Goal: Task Accomplishment & Management: Manage account settings

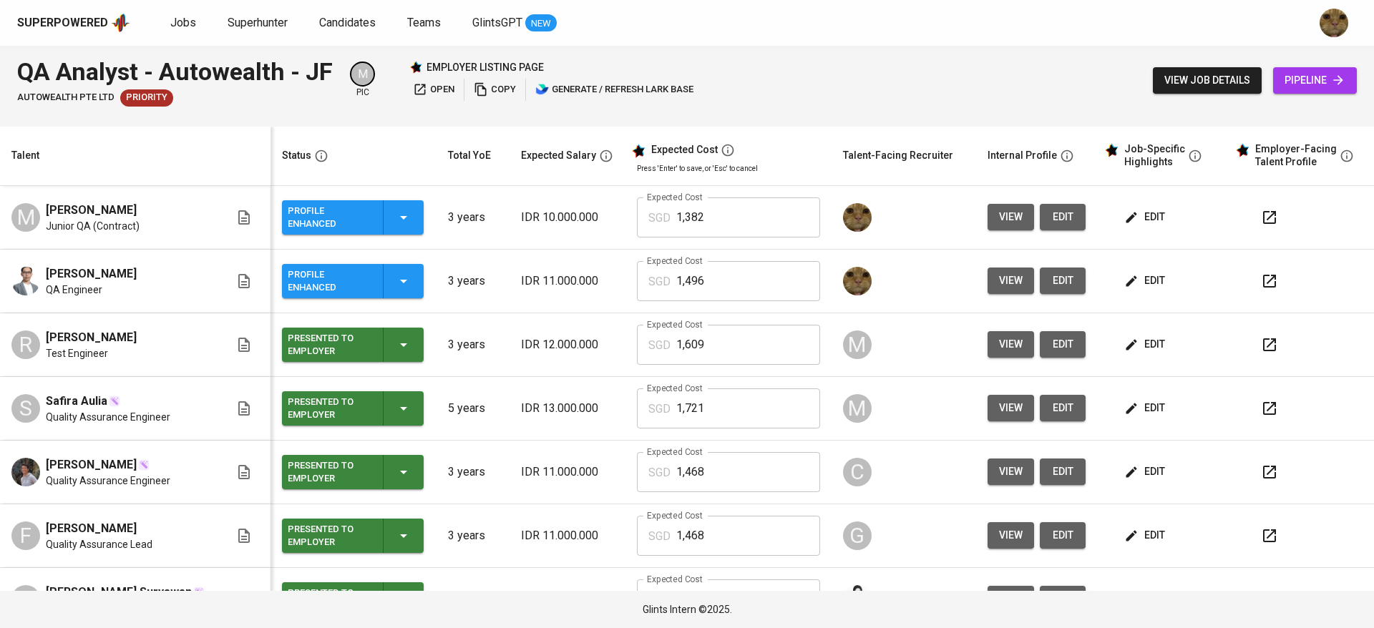
click at [1139, 280] on span "edit" at bounding box center [1146, 281] width 38 height 18
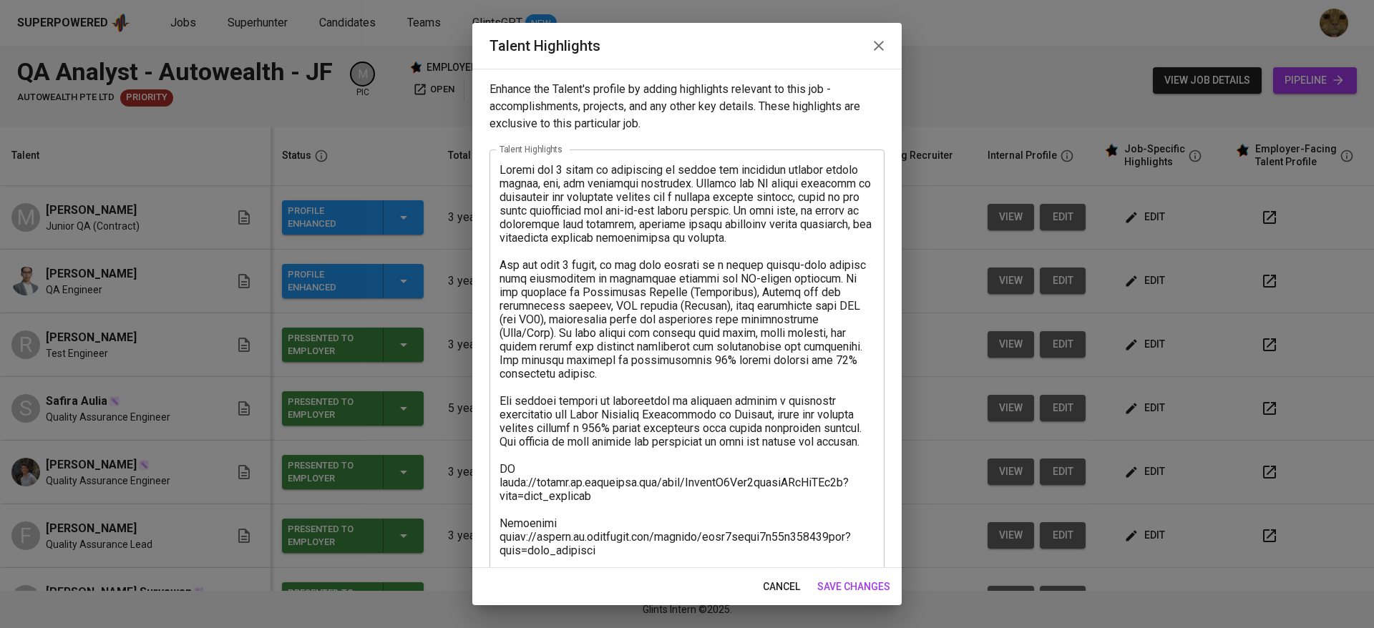
scroll to position [150, 0]
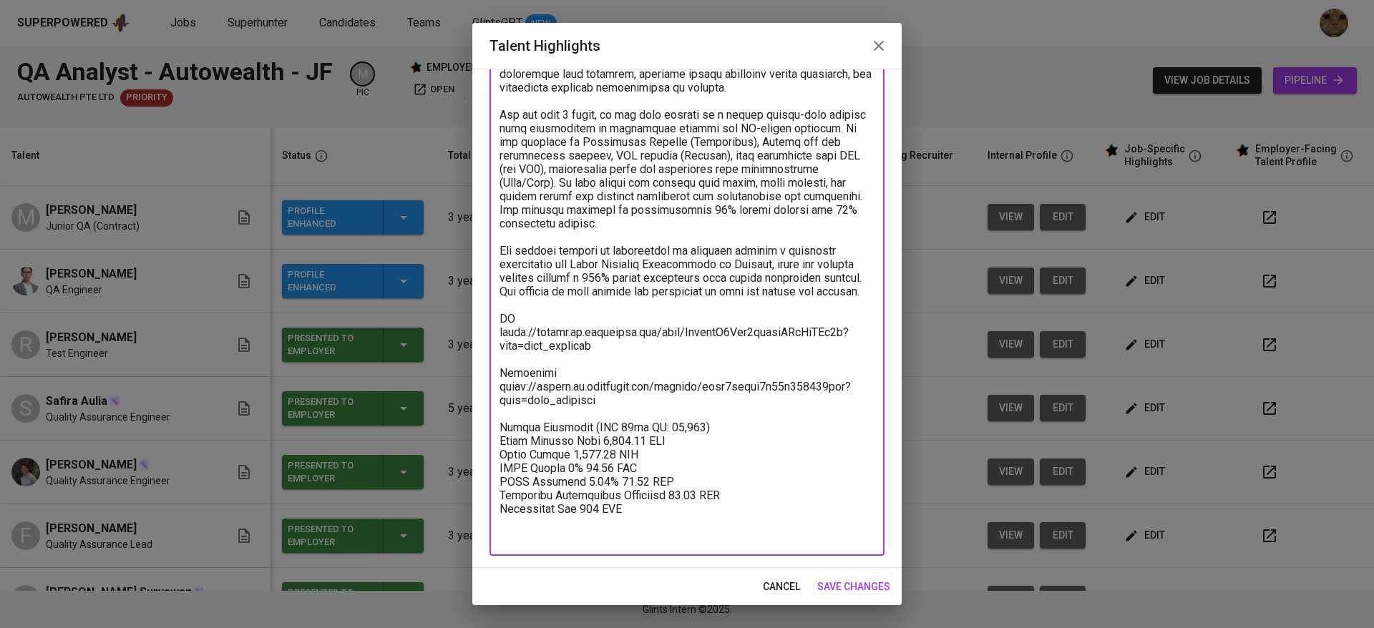
click at [621, 424] on textarea at bounding box center [687, 278] width 375 height 530
click at [621, 384] on textarea at bounding box center [687, 278] width 375 height 530
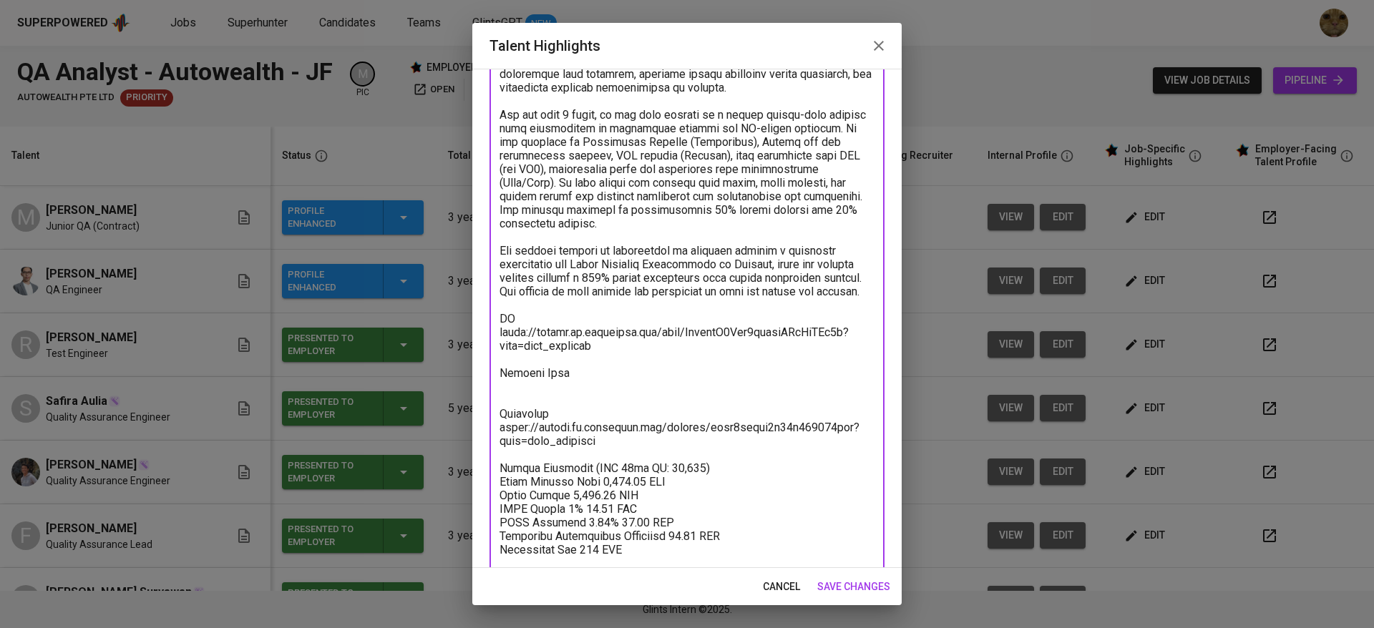
paste textarea "https://glints.sg.larksuite.com/file/TK2HbzRhgoSd7kxOY0KlOijegee?from=from_copy…"
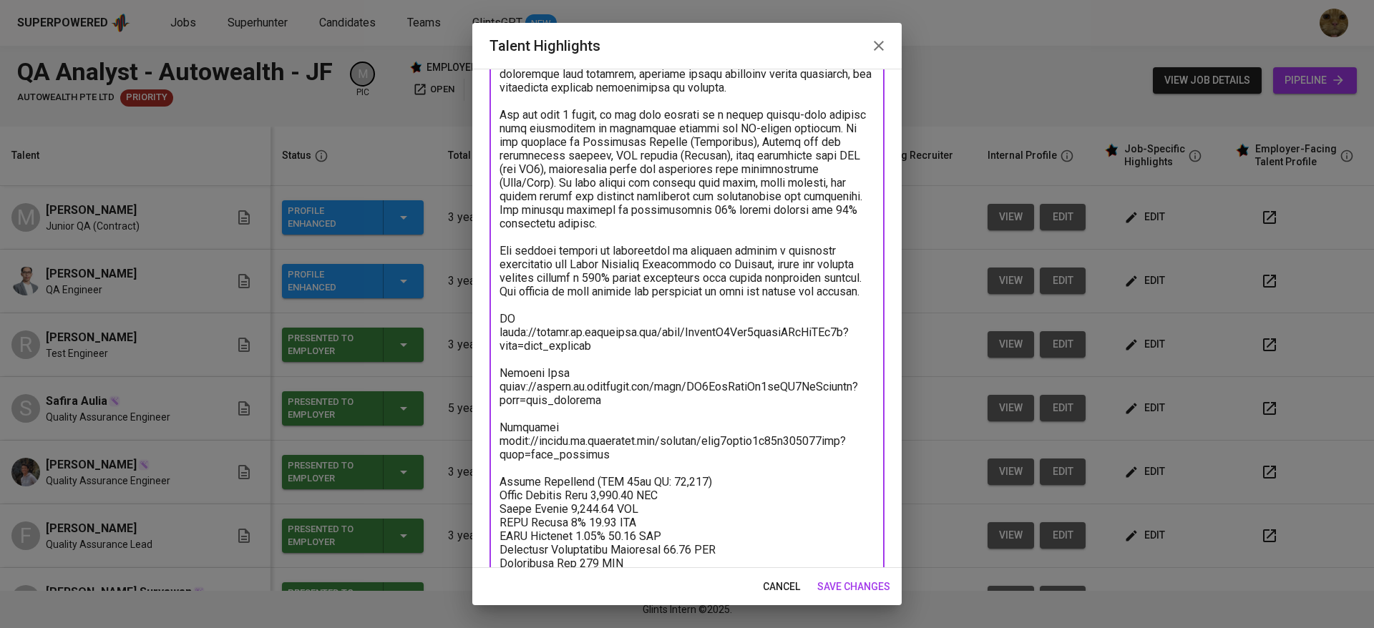
scroll to position [205, 0]
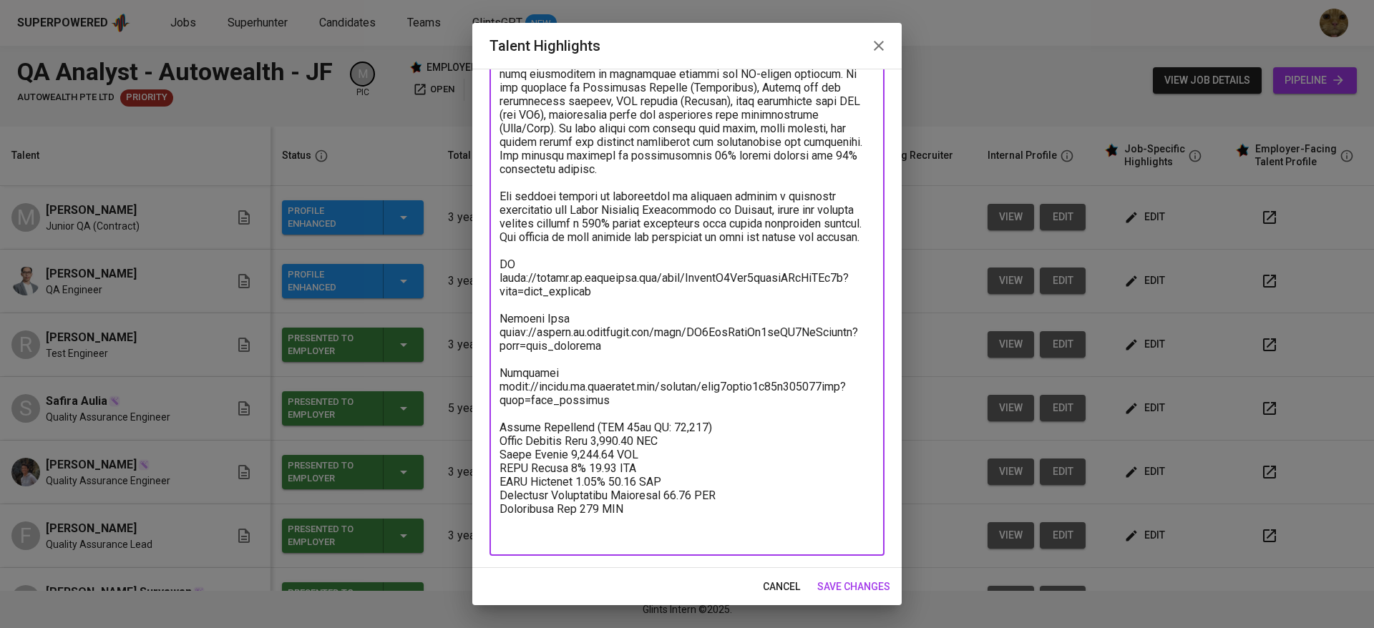
type textarea "Fadhel has 3 years of experience in manual and automated testing across mobile,…"
click at [850, 580] on span "save changes" at bounding box center [853, 587] width 73 height 18
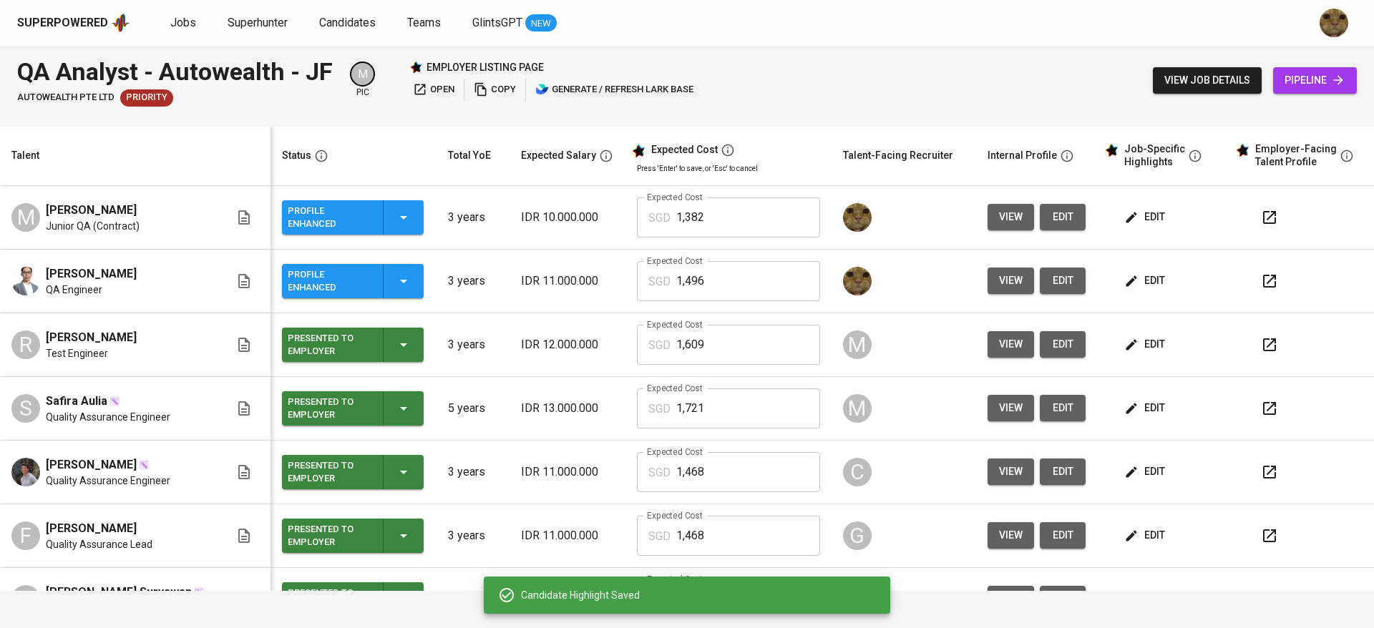
click at [1134, 218] on span "edit" at bounding box center [1146, 217] width 38 height 18
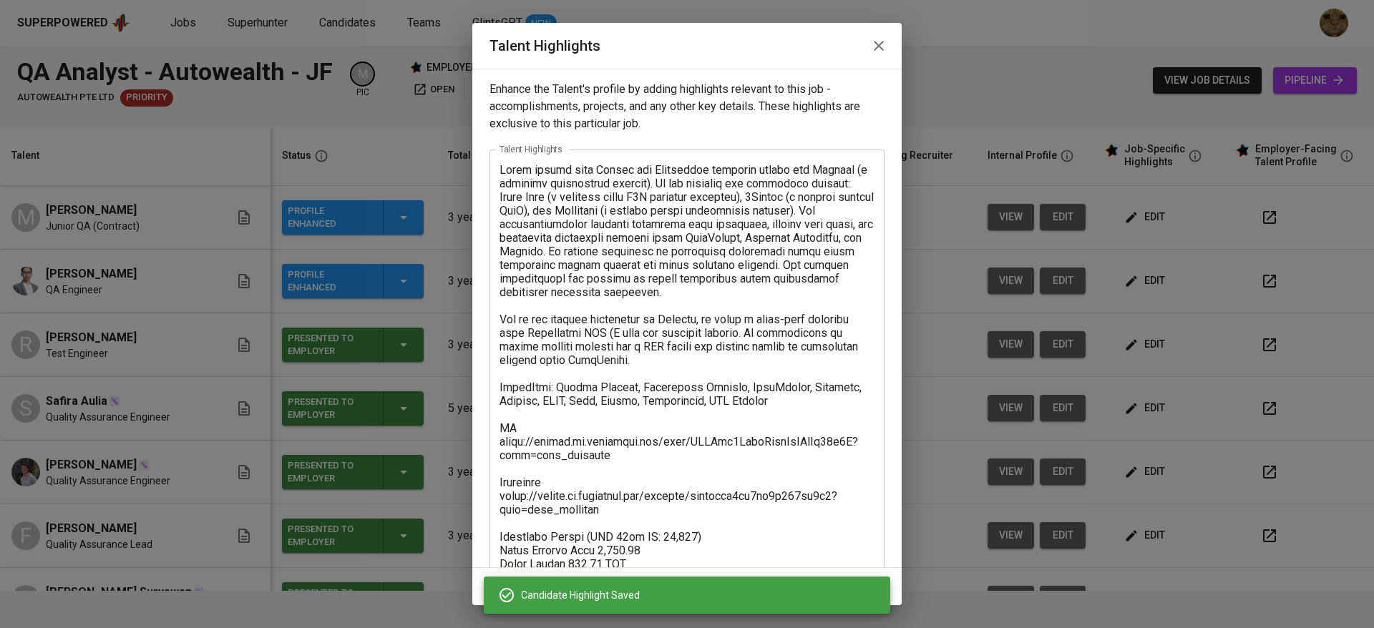
scroll to position [96, 0]
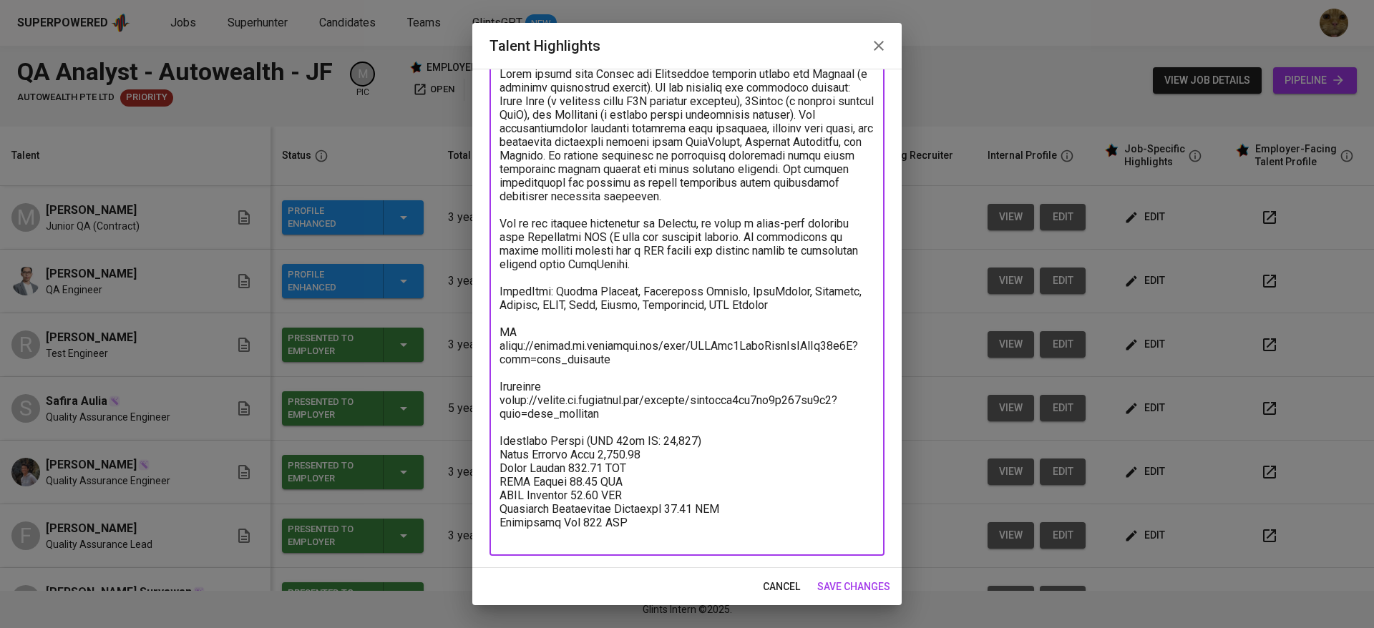
click at [641, 439] on textarea at bounding box center [687, 305] width 375 height 476
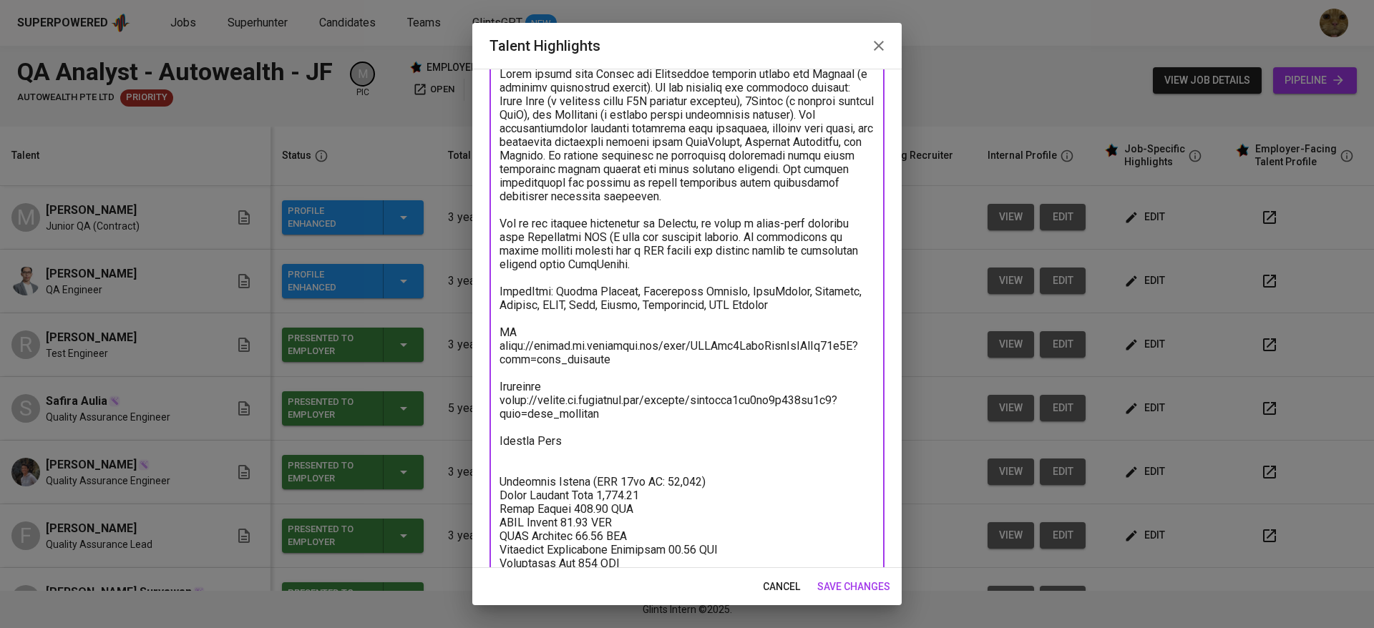
type textarea "Dicky worked with Manual and Automation software tester for Mitrais (a software…"
click at [860, 589] on span "save changes" at bounding box center [853, 587] width 73 height 18
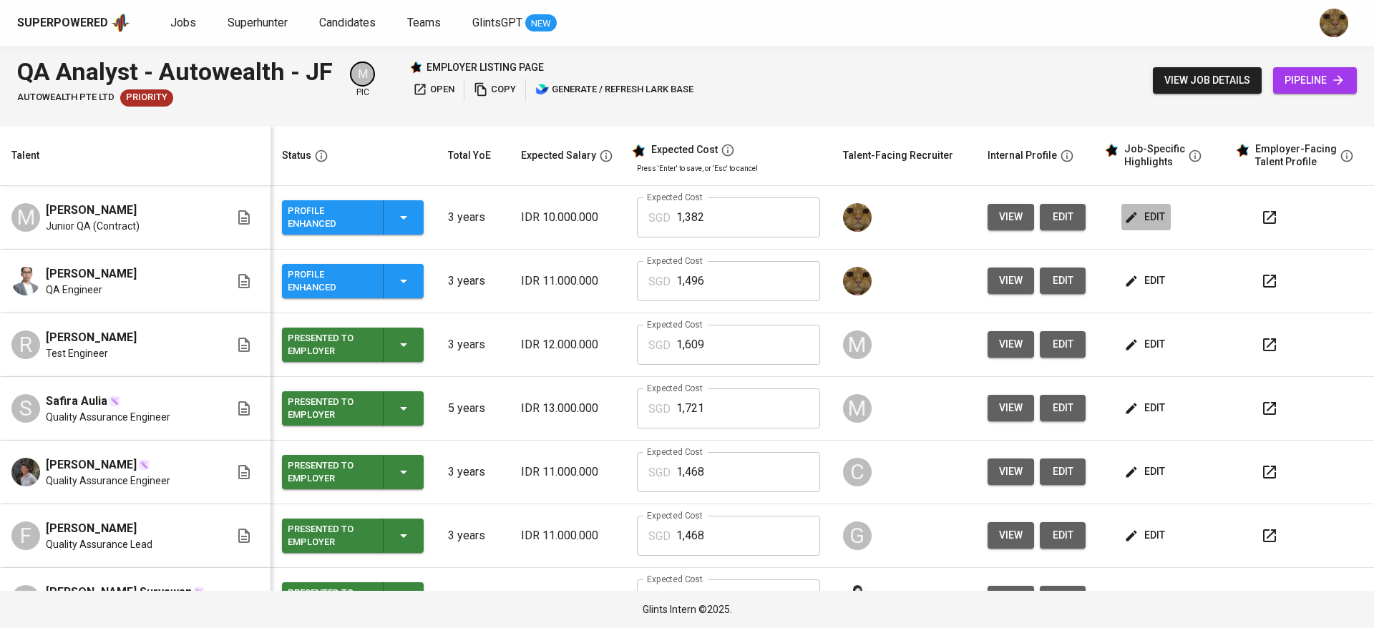
click at [1124, 214] on icon "button" at bounding box center [1131, 217] width 14 height 14
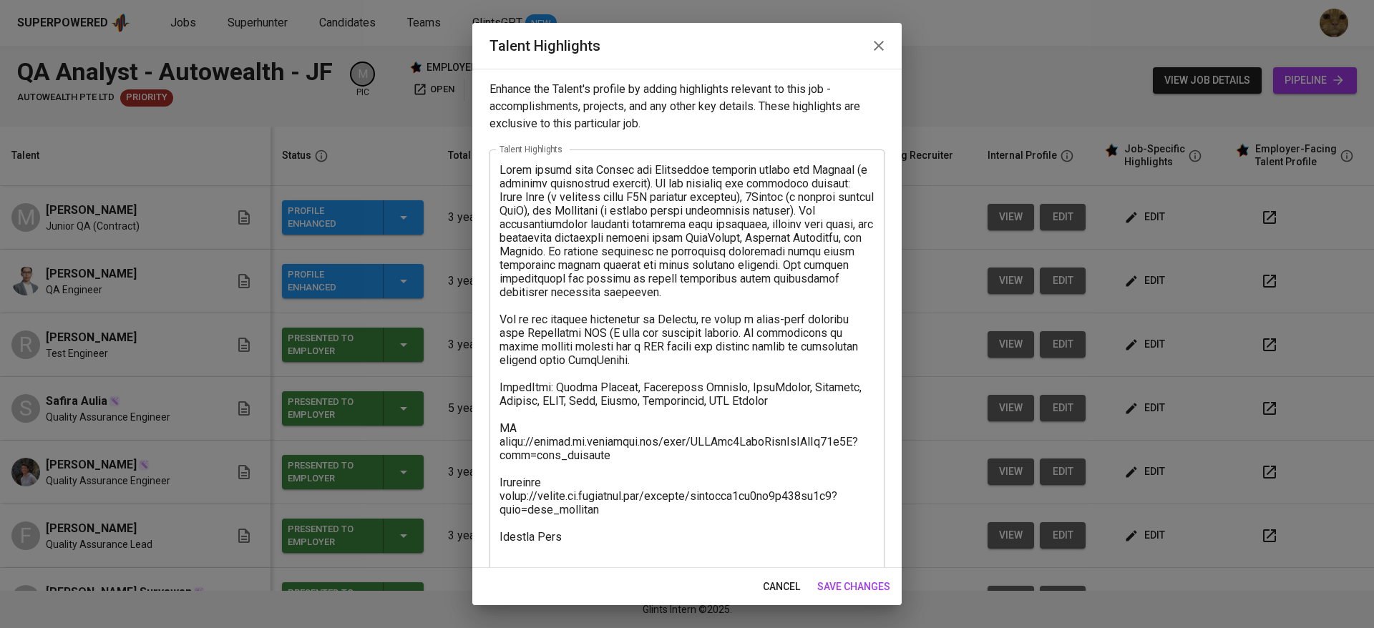
scroll to position [137, 0]
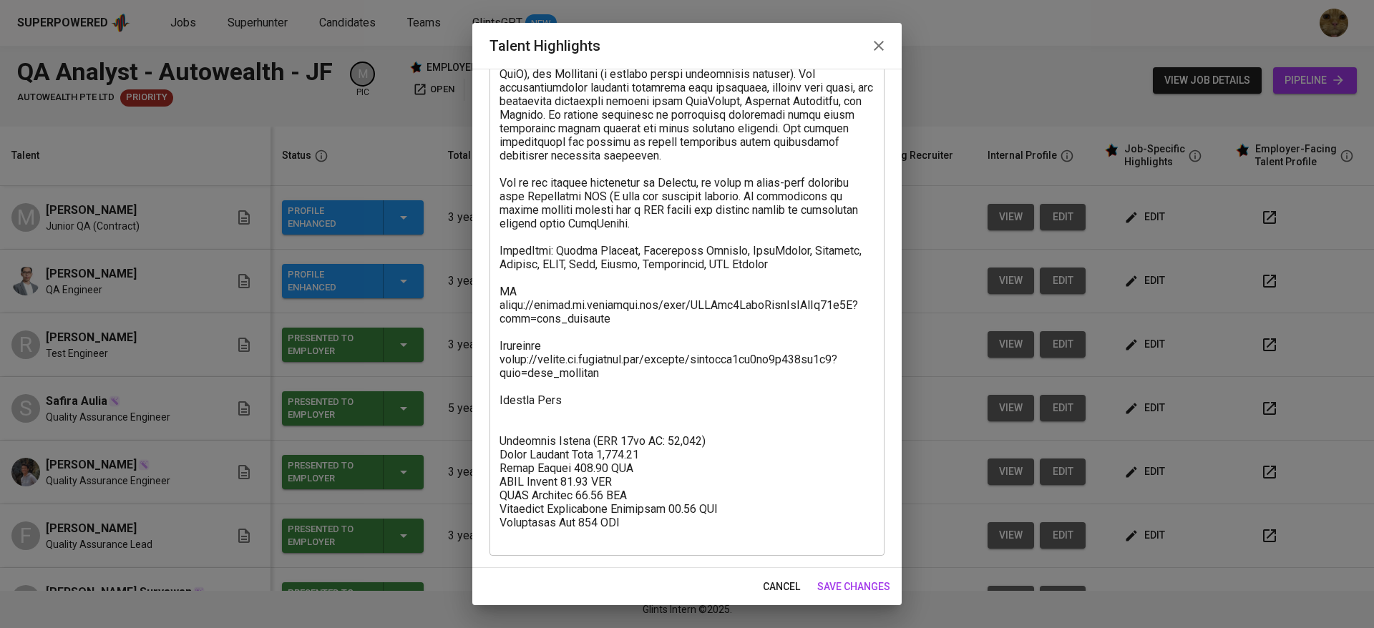
click at [576, 432] on textarea at bounding box center [687, 284] width 375 height 517
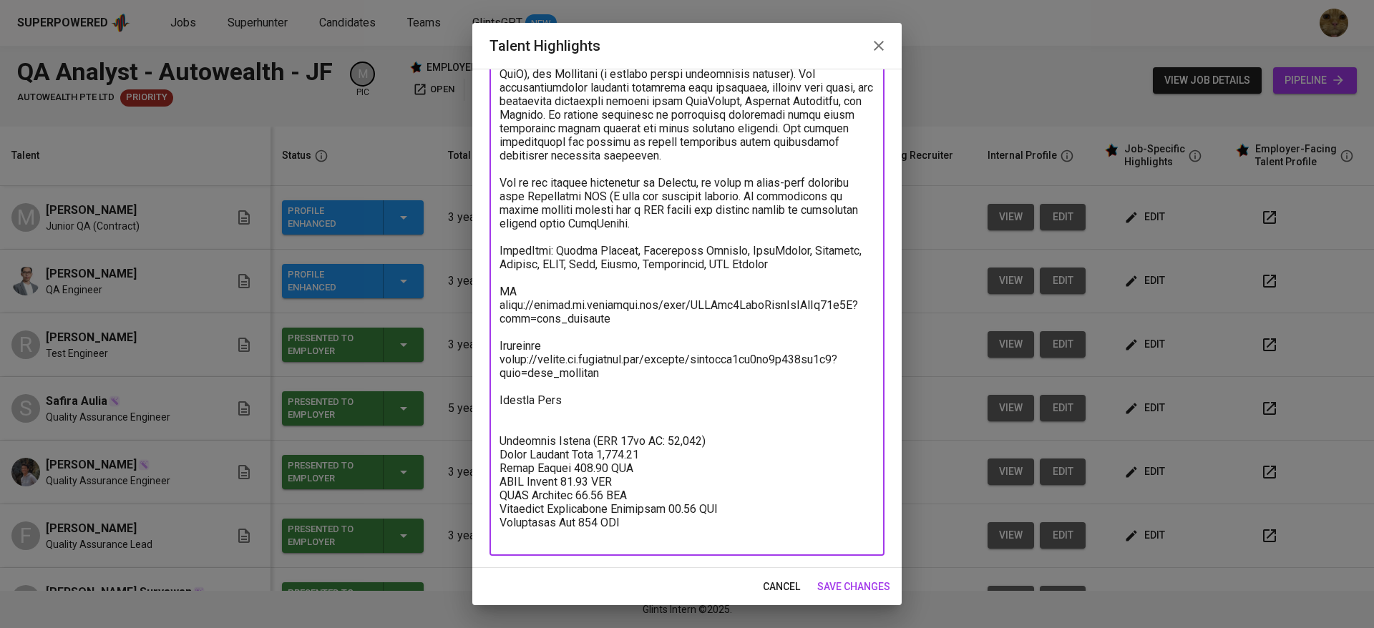
paste textarea "https://glints.sg.larksuite.com/file/V7HIbfPw8o6kBVxpNjtlGwuggWd?from=from_copy…"
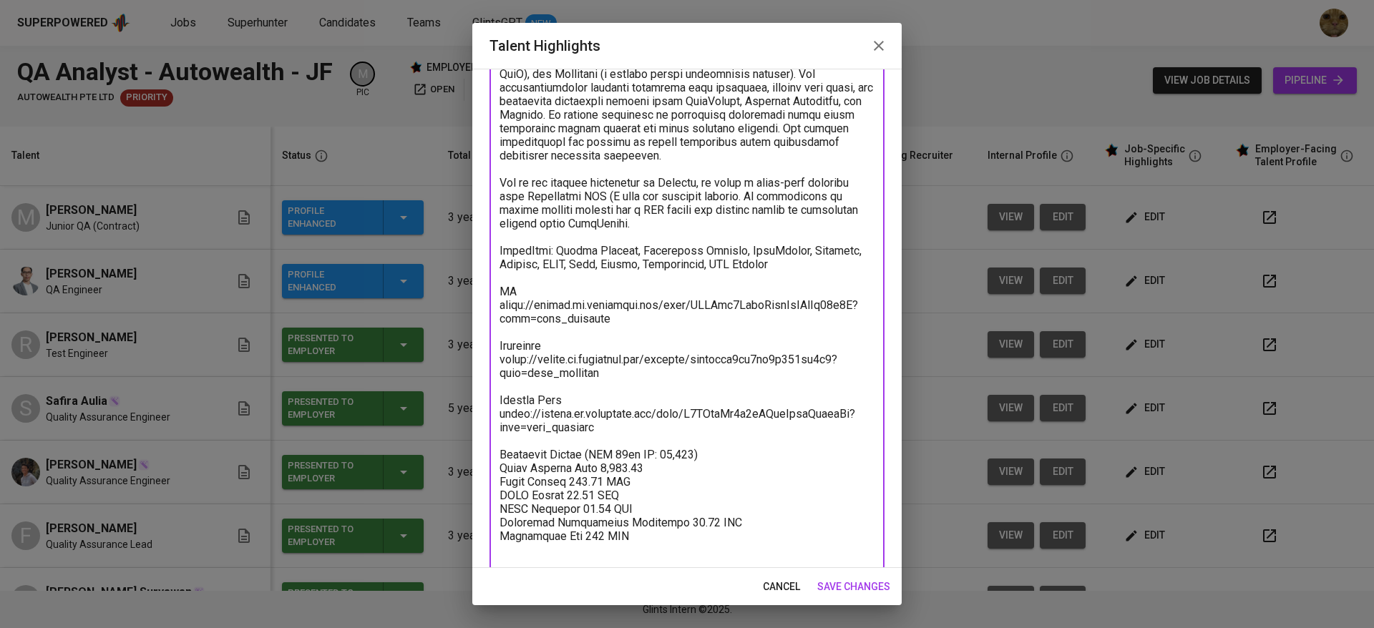
type textarea "Dicky worked with Manual and Automation software tester for Mitrais (a software…"
click at [847, 583] on span "save changes" at bounding box center [853, 587] width 73 height 18
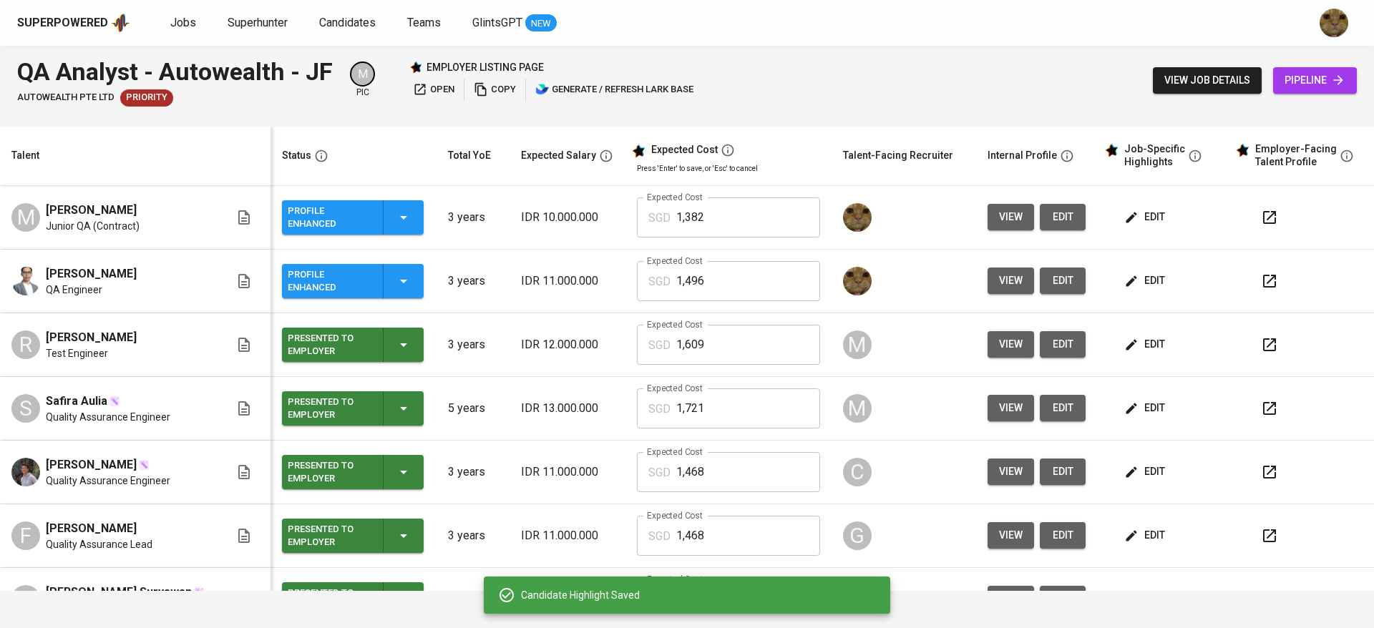
click at [1235, 476] on td at bounding box center [1302, 473] width 145 height 64
click at [1263, 479] on icon "button" at bounding box center [1269, 472] width 13 height 13
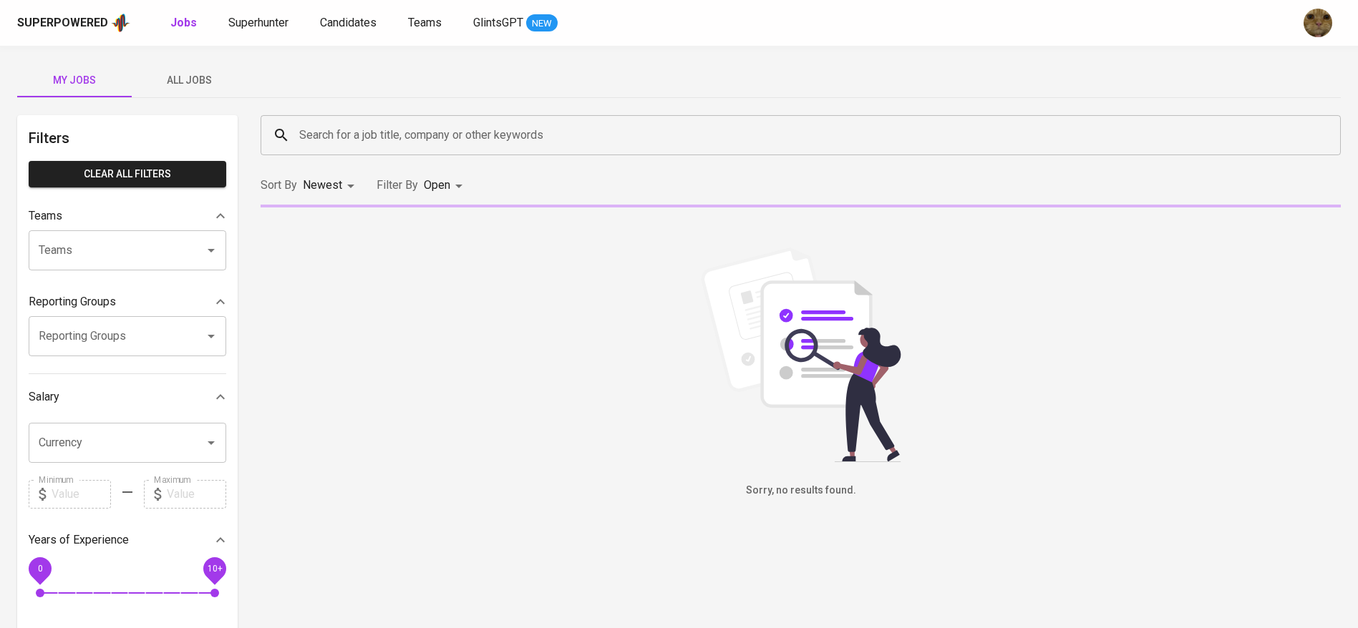
click at [166, 68] on button "All Jobs" at bounding box center [189, 80] width 115 height 34
click at [346, 140] on input "Search for a job title, company or other keywords" at bounding box center [804, 135] width 1017 height 27
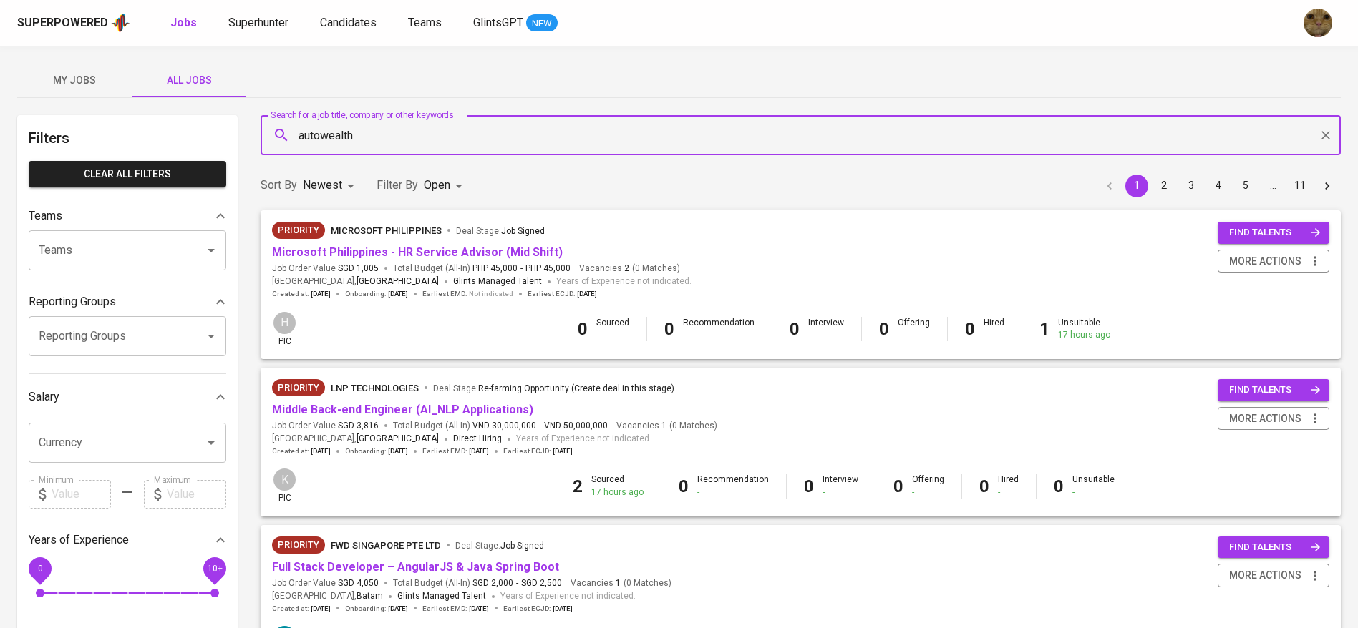
type input "autowealth"
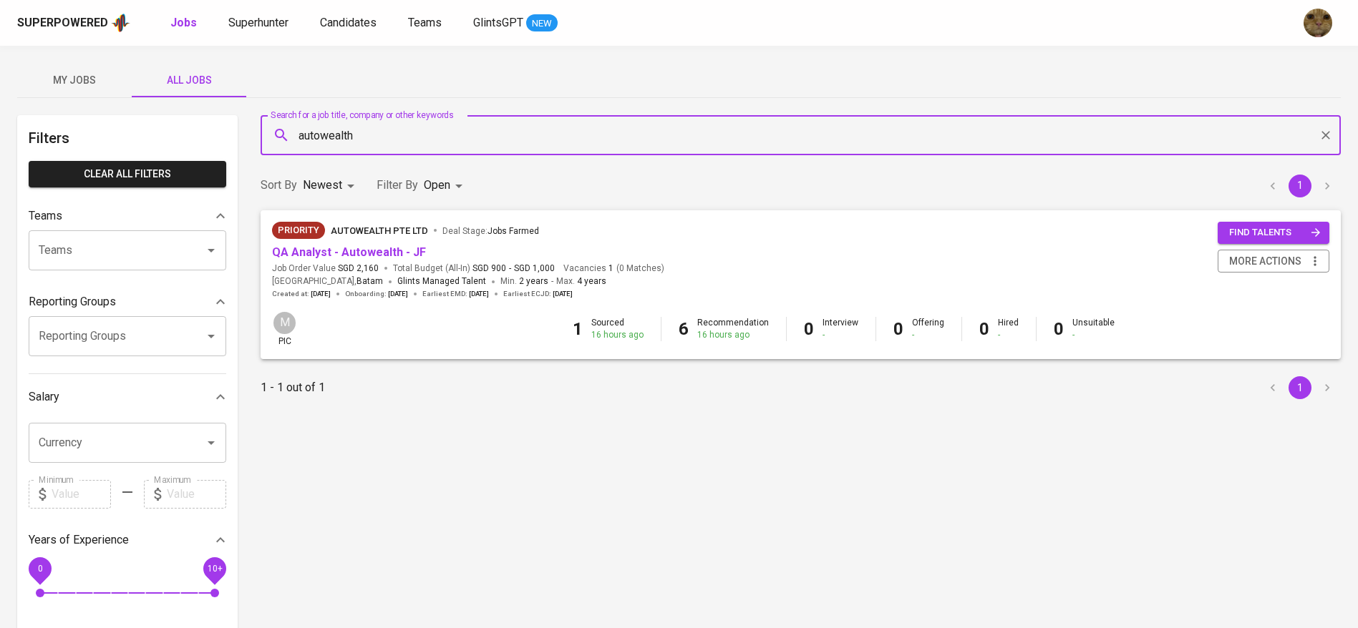
scroll to position [44, 0]
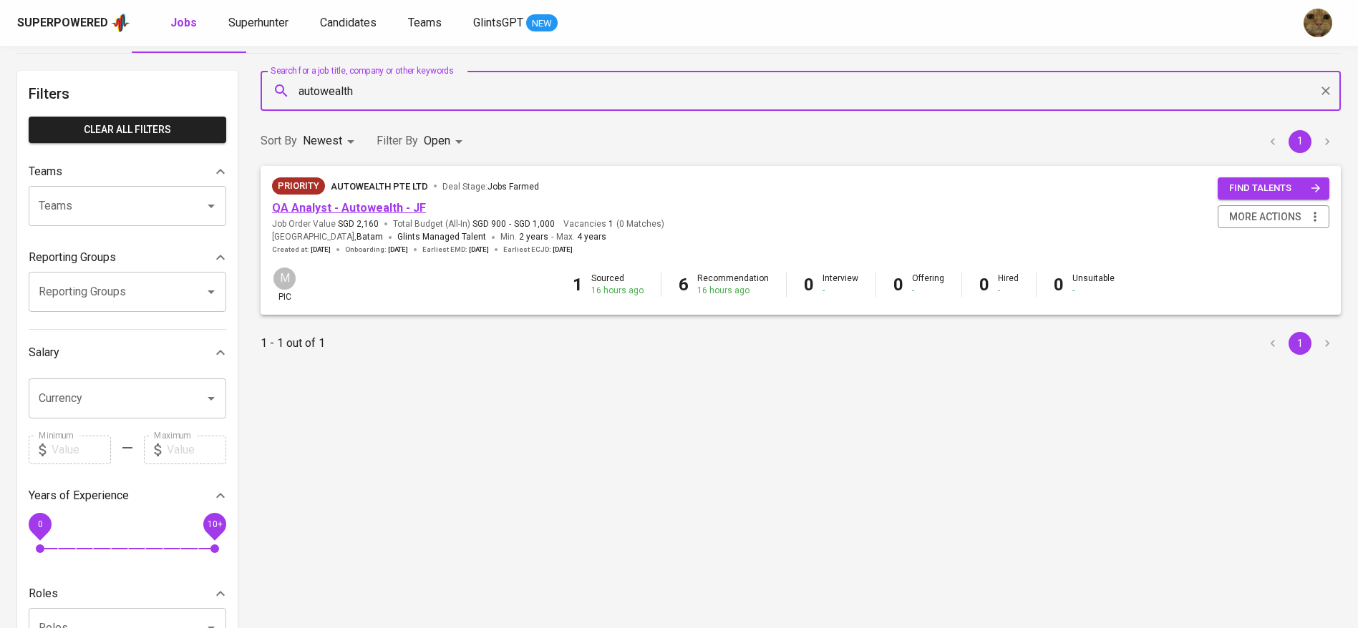
click at [325, 211] on link "QA Analyst - Autowealth - JF" at bounding box center [349, 208] width 154 height 14
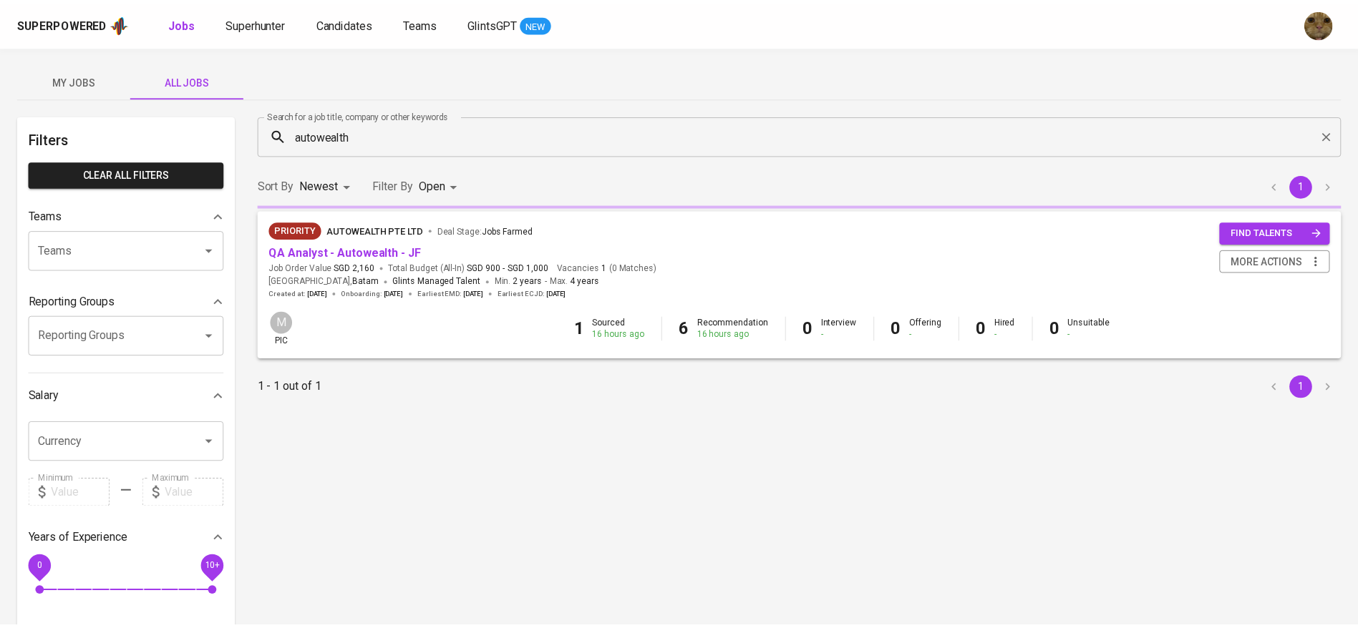
scroll to position [44, 0]
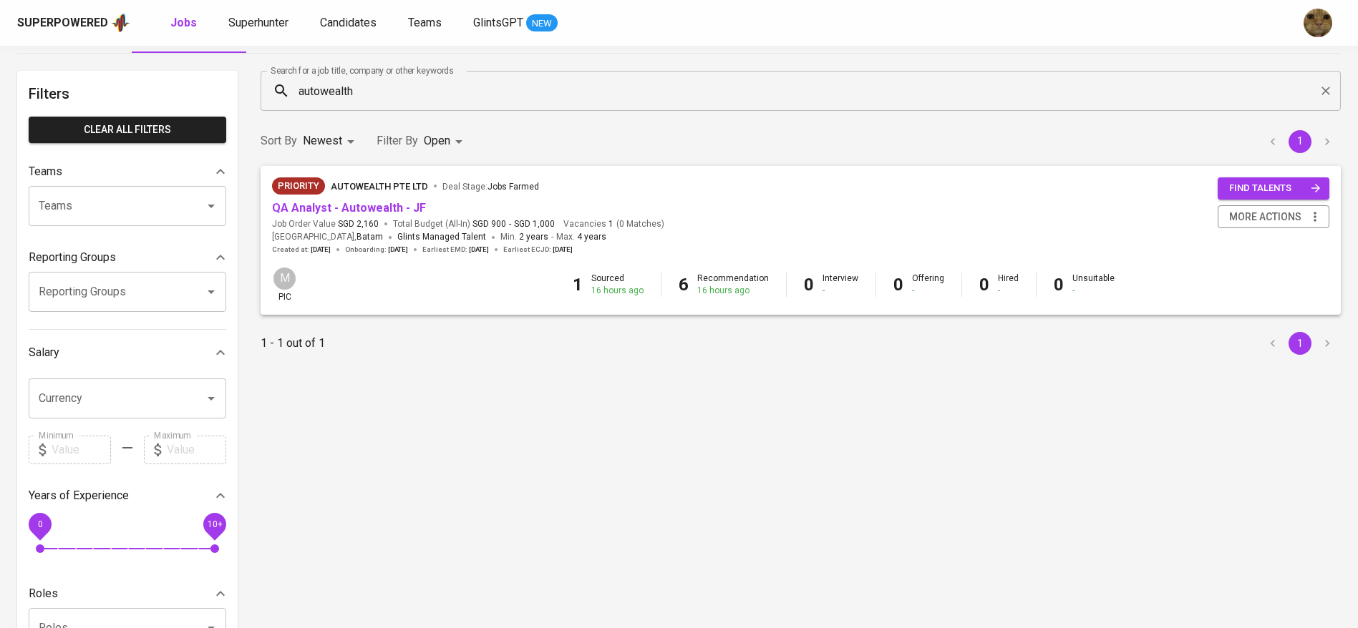
click at [442, 138] on body "Superpowered Jobs Superhunter Candidates Teams GlintsGPT NEW My Jobs All Jobs F…" at bounding box center [679, 444] width 1358 height 977
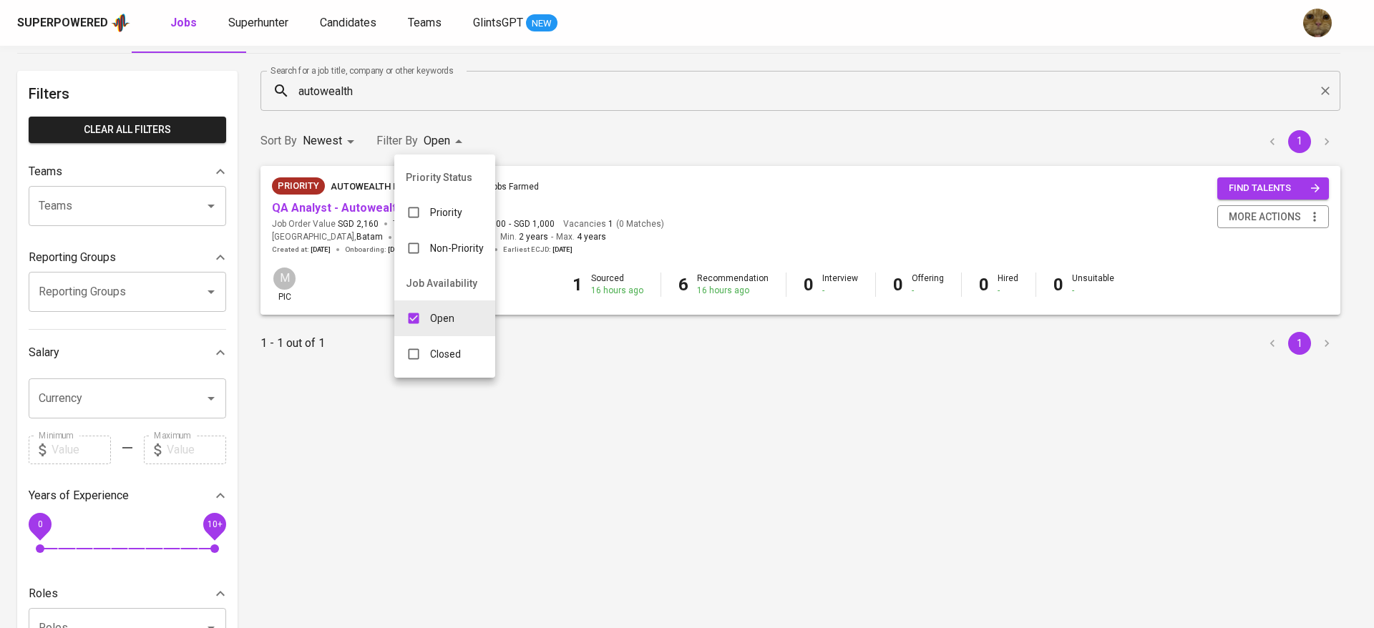
click at [428, 358] on div "Closed" at bounding box center [433, 354] width 78 height 27
type input "OPEN,CLOSE"
checkbox input "true"
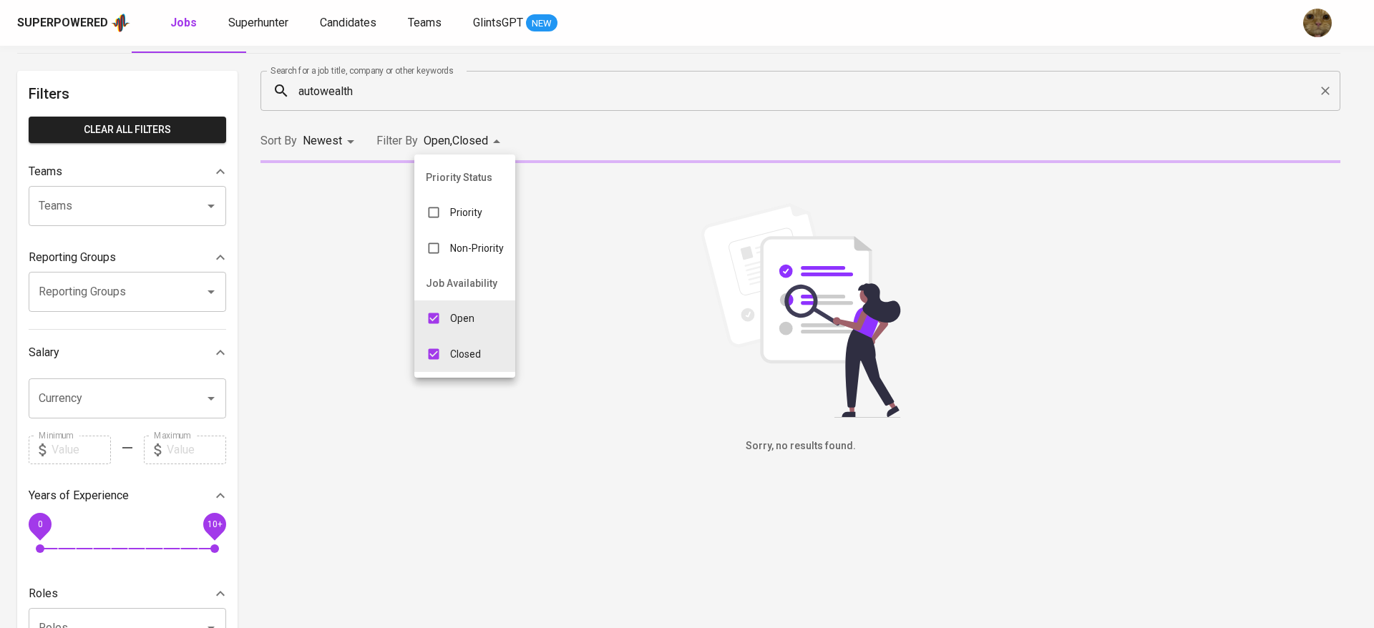
click at [636, 153] on div at bounding box center [687, 314] width 1374 height 628
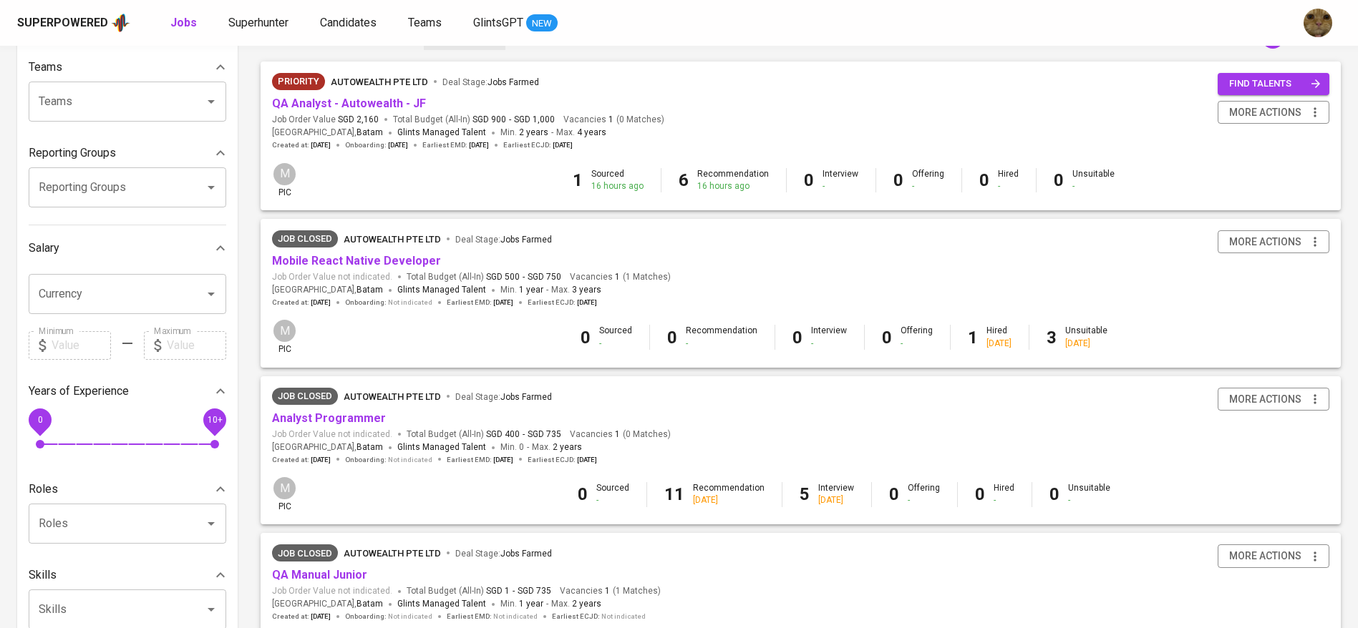
scroll to position [157, 0]
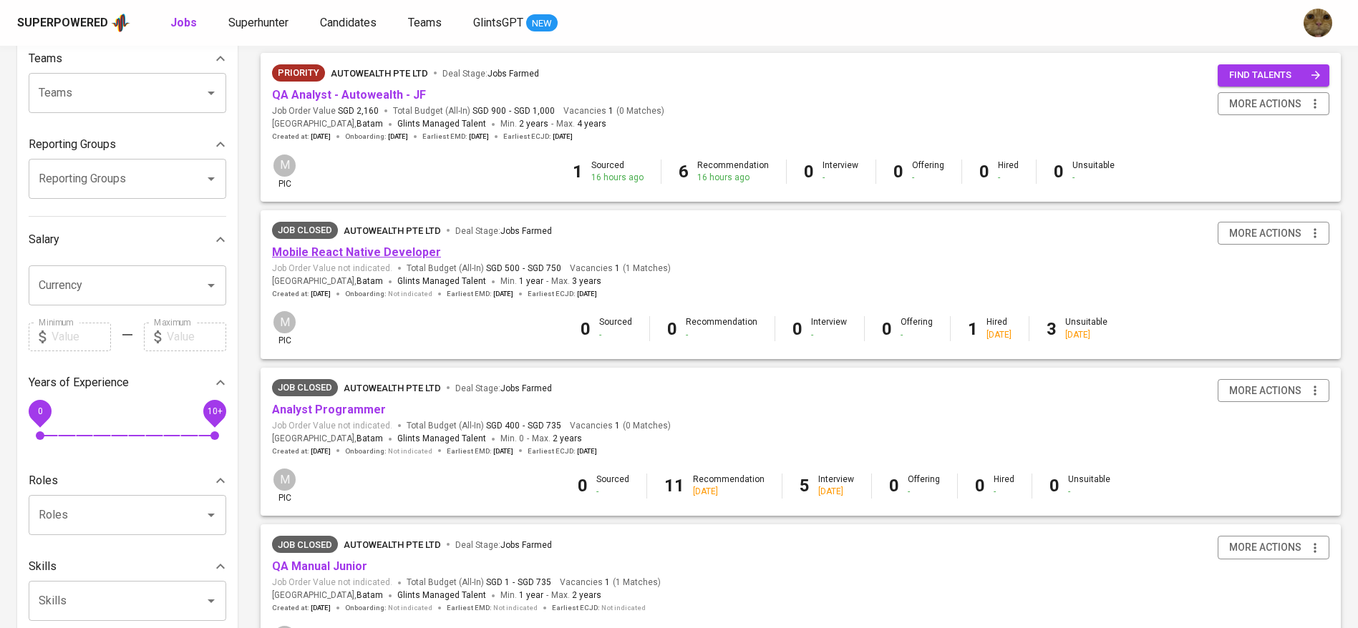
click at [413, 251] on link "Mobile React Native Developer" at bounding box center [356, 252] width 169 height 14
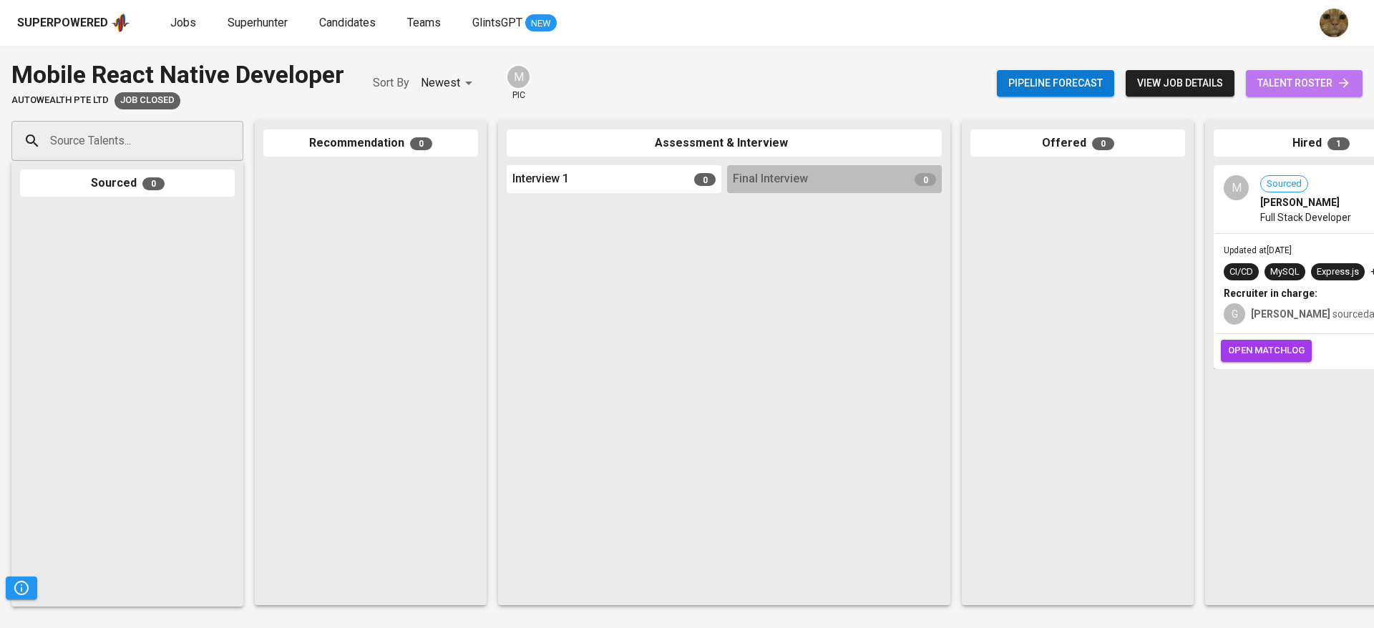
click at [1335, 83] on span "talent roster" at bounding box center [1304, 83] width 94 height 18
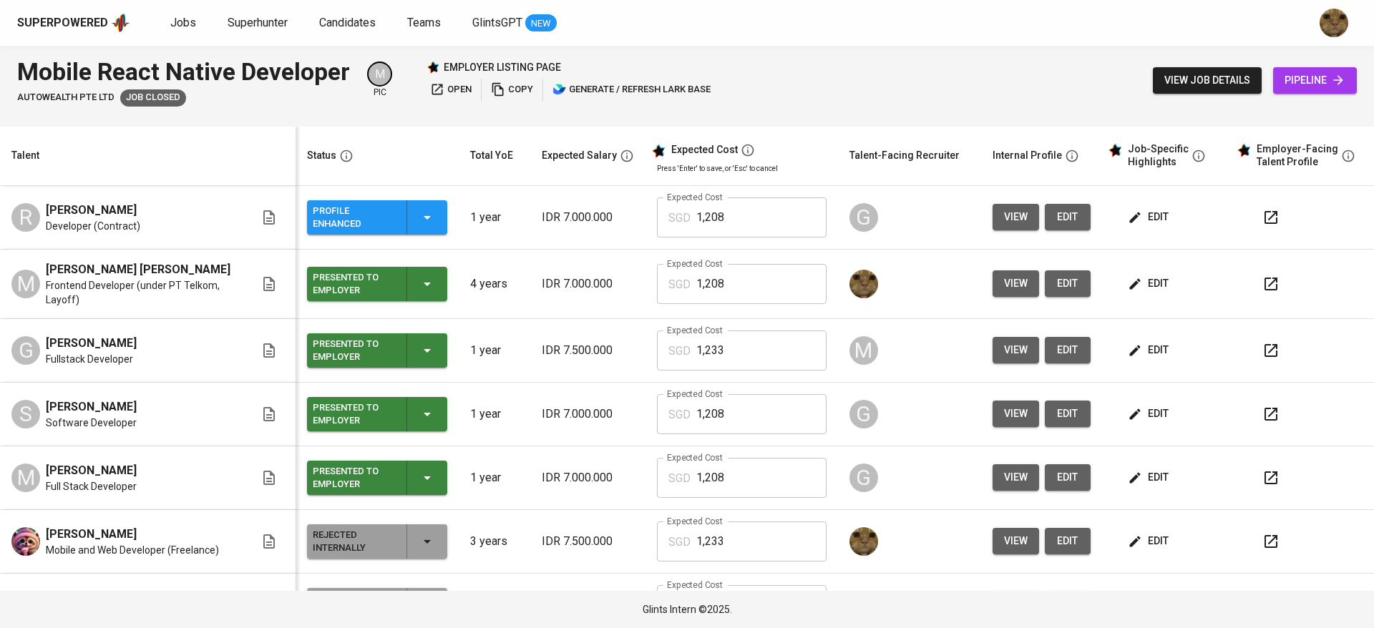
click at [1128, 291] on icon "button" at bounding box center [1135, 284] width 14 height 14
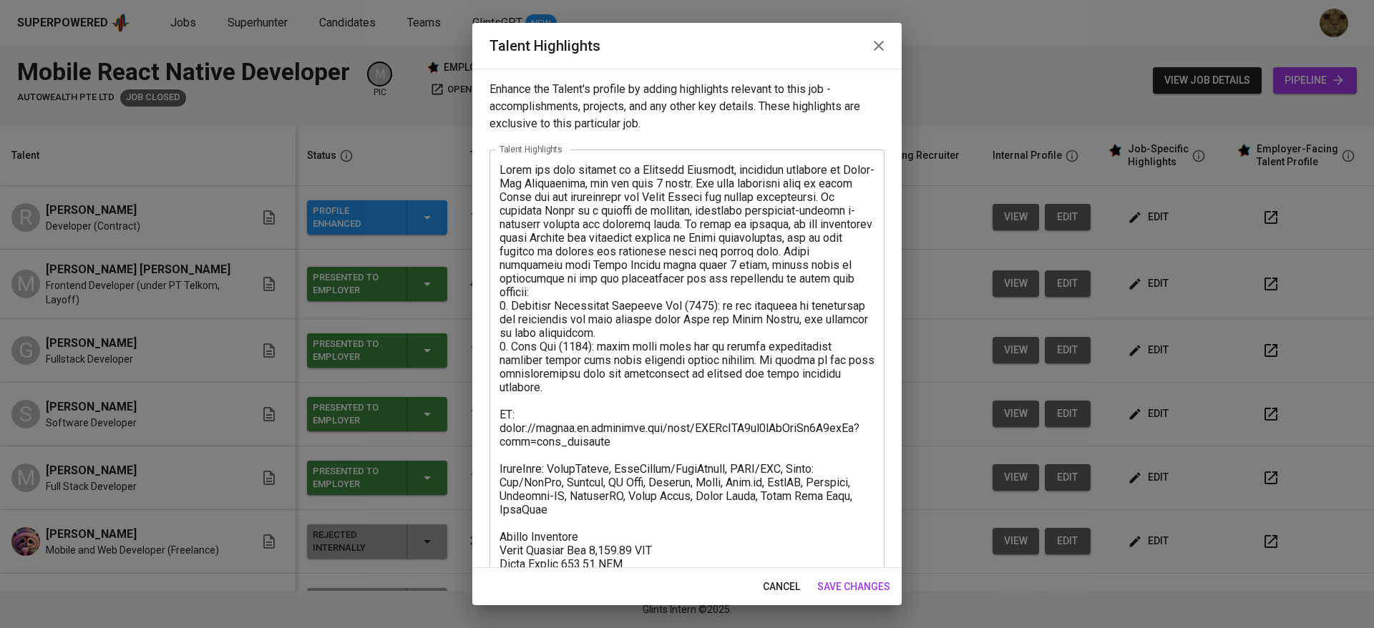
scroll to position [82, 0]
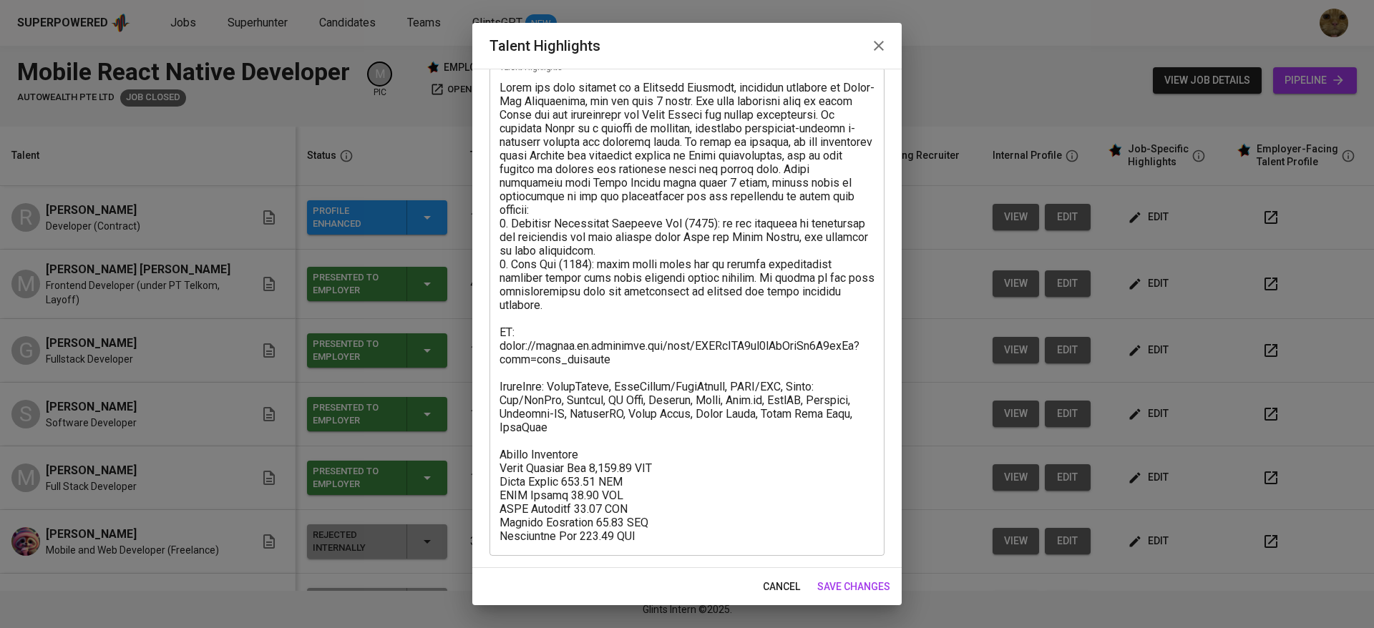
click at [753, 576] on div "cancel save changes" at bounding box center [686, 587] width 429 height 38
click at [764, 583] on span "cancel" at bounding box center [781, 587] width 37 height 18
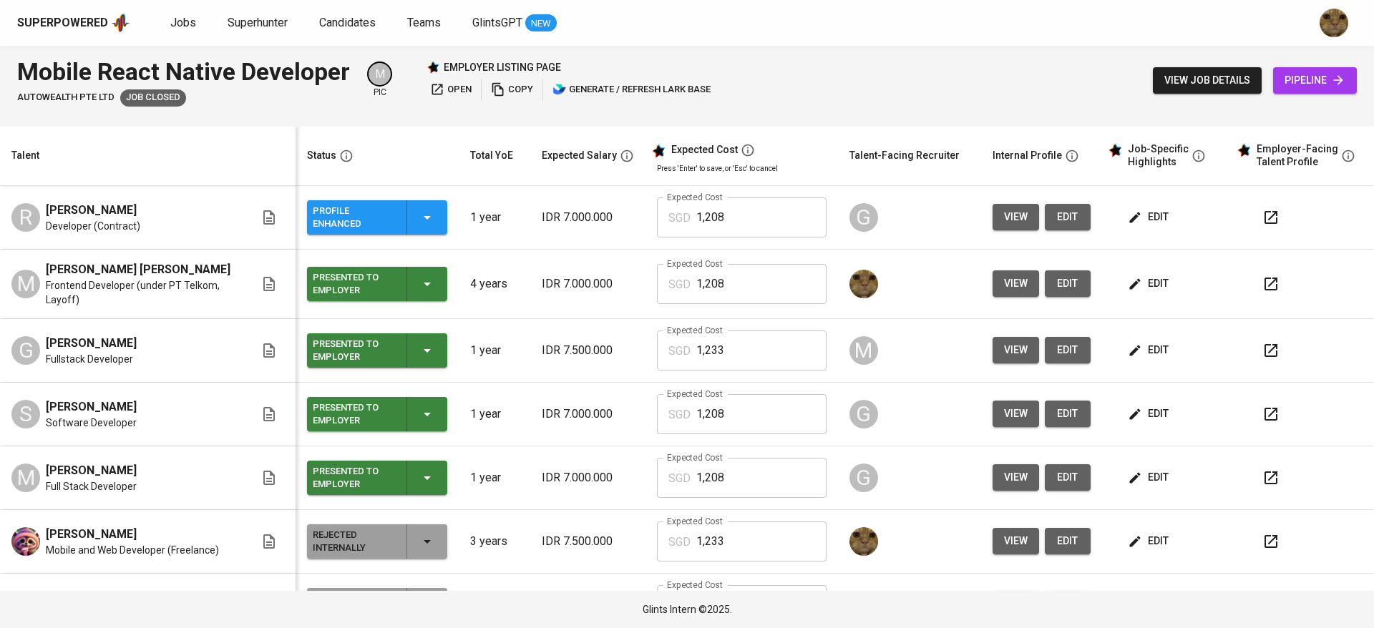
scroll to position [47, 0]
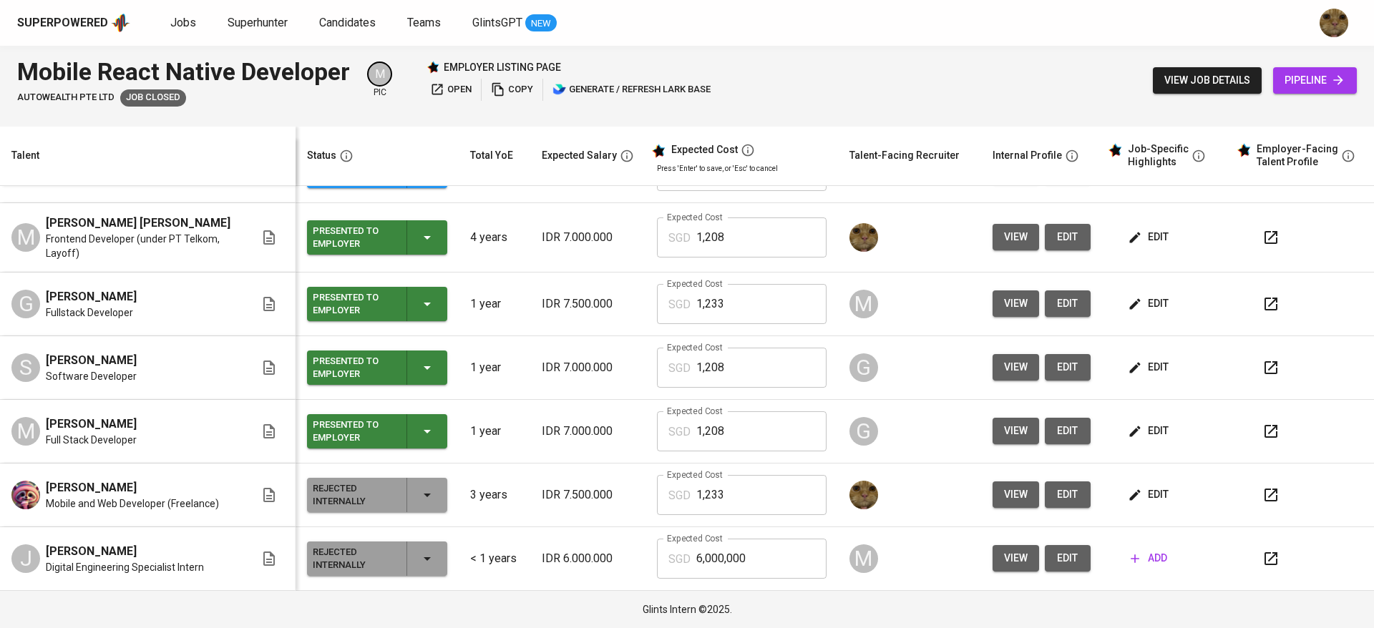
click at [1127, 504] on button "edit" at bounding box center [1149, 495] width 49 height 26
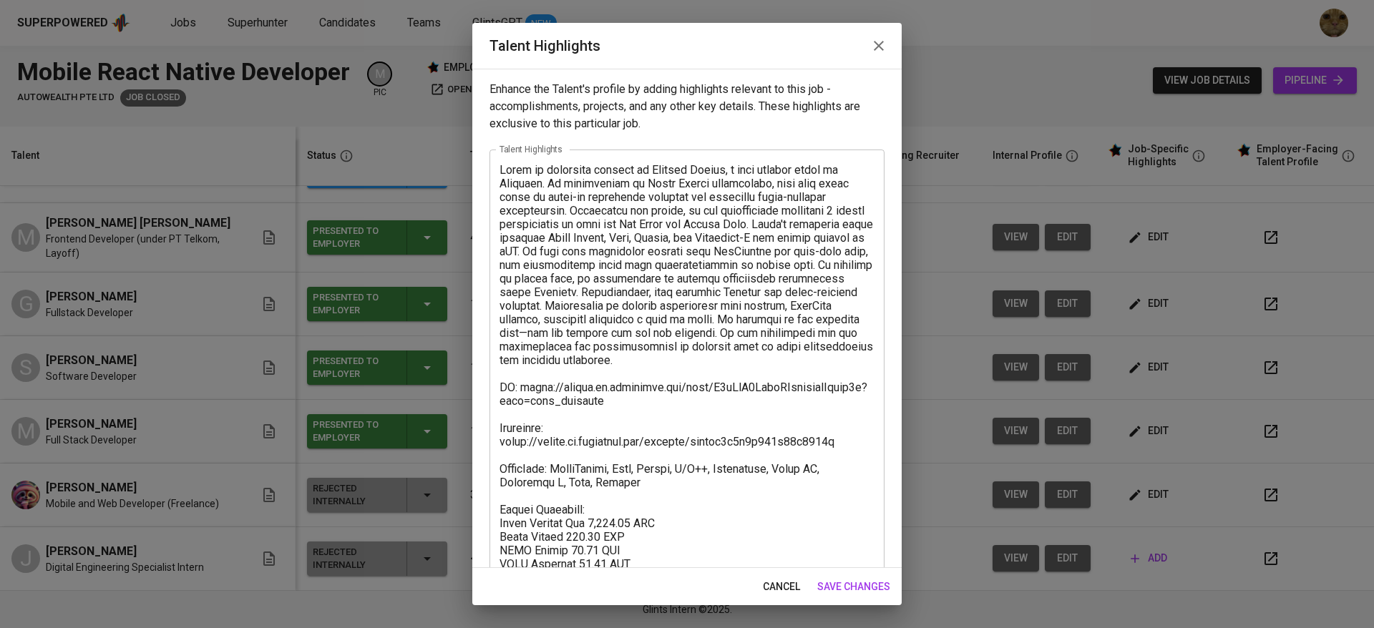
scroll to position [82, 0]
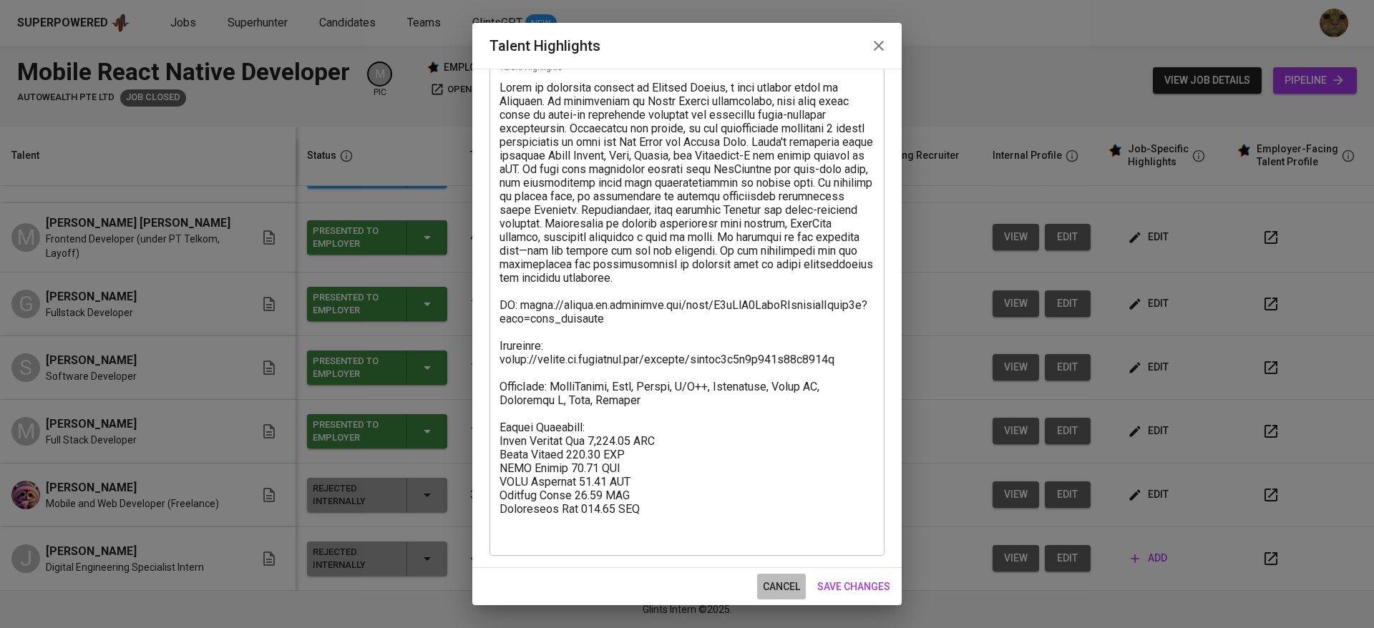
click at [768, 593] on span "cancel" at bounding box center [781, 587] width 37 height 18
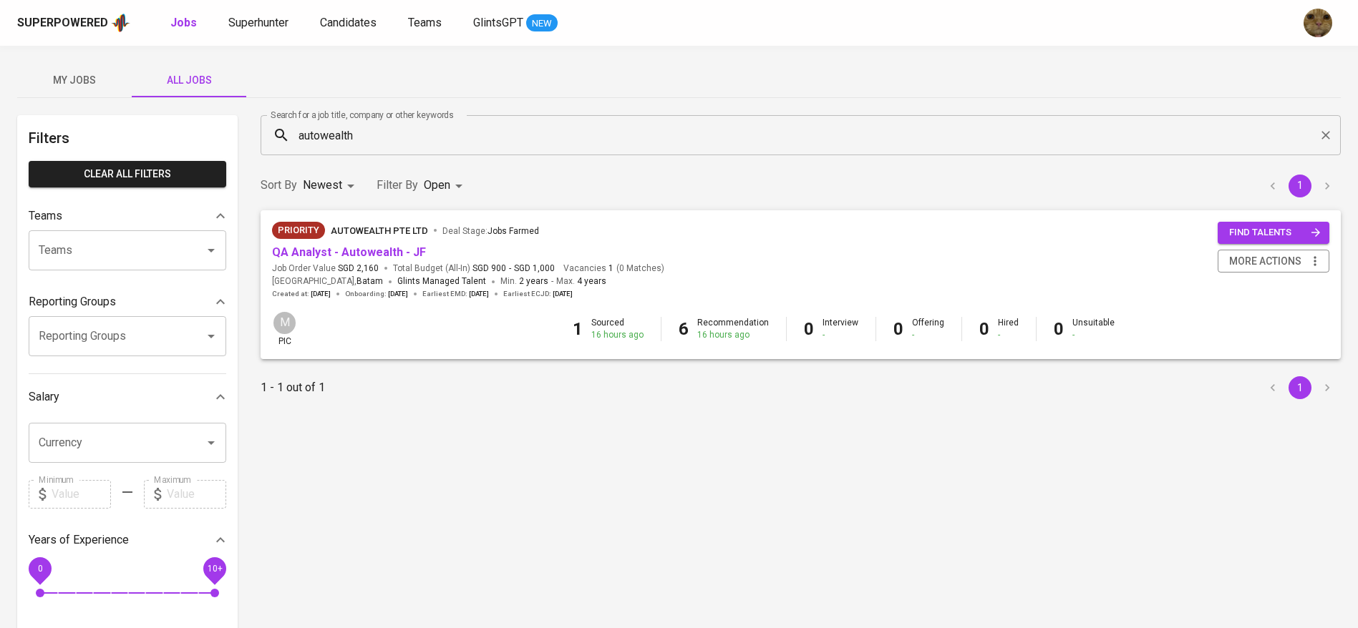
type input "OPEN,CLOSE"
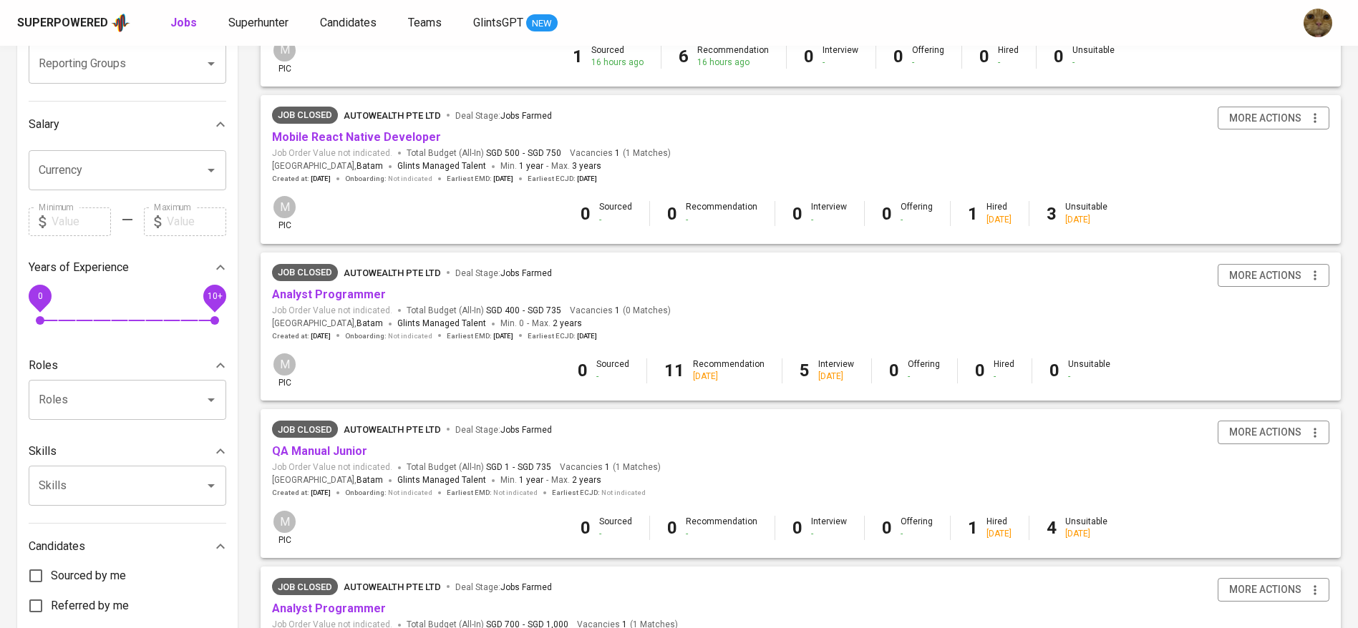
scroll to position [275, 0]
click at [326, 291] on link "Analyst Programmer" at bounding box center [329, 293] width 114 height 14
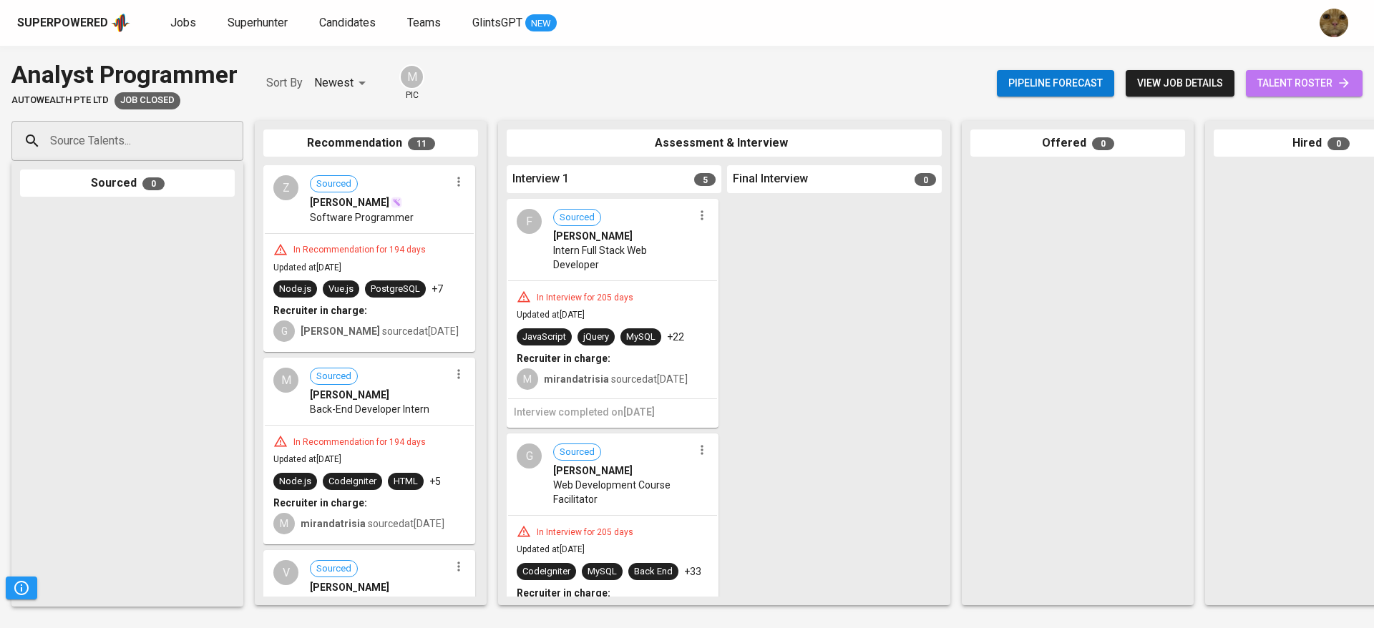
click at [1302, 92] on link "talent roster" at bounding box center [1304, 83] width 117 height 26
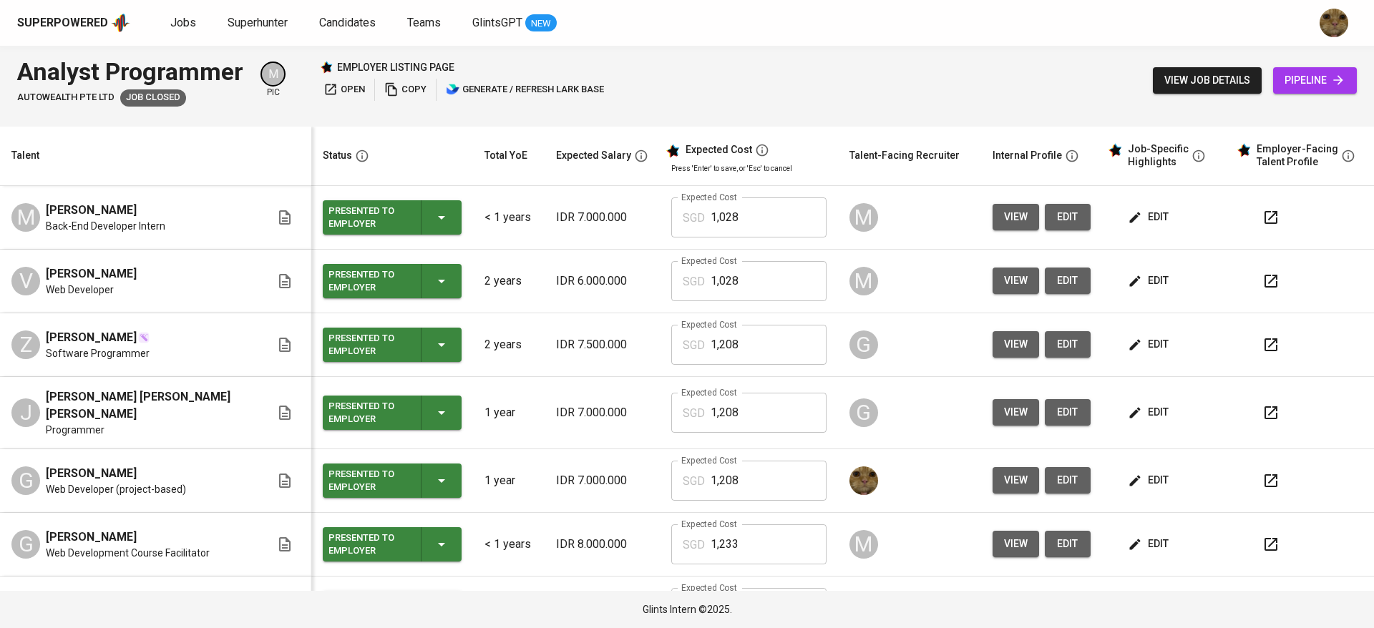
scroll to position [90, 0]
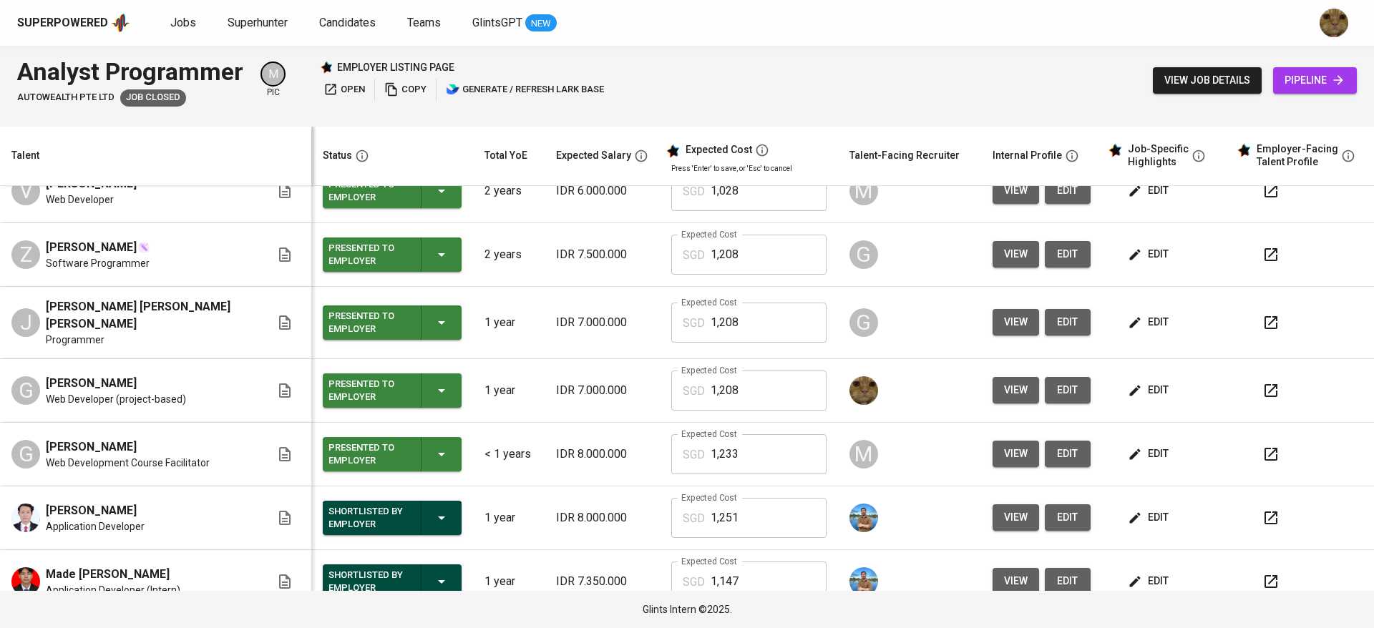
click at [1128, 384] on icon "button" at bounding box center [1135, 391] width 14 height 14
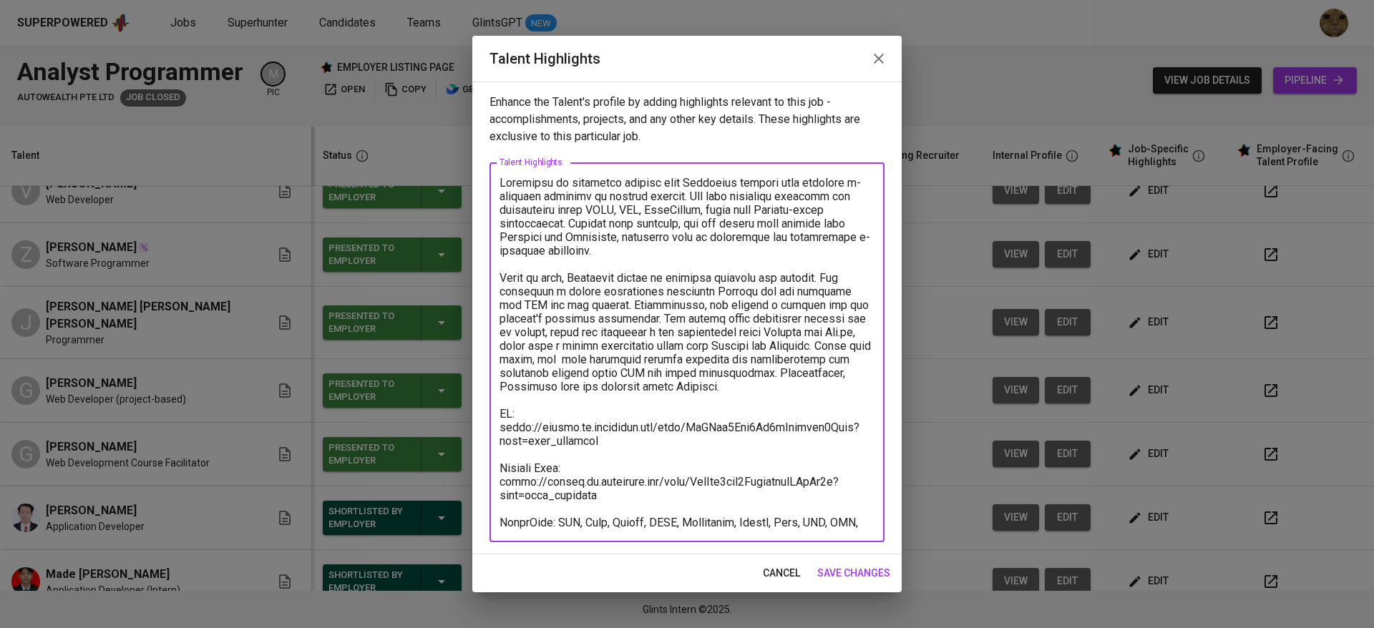
drag, startPoint x: 622, startPoint y: 479, endPoint x: 493, endPoint y: 469, distance: 129.2
click at [493, 469] on div "x Talent Highlights" at bounding box center [687, 352] width 395 height 380
click at [774, 575] on span "cancel" at bounding box center [781, 574] width 37 height 18
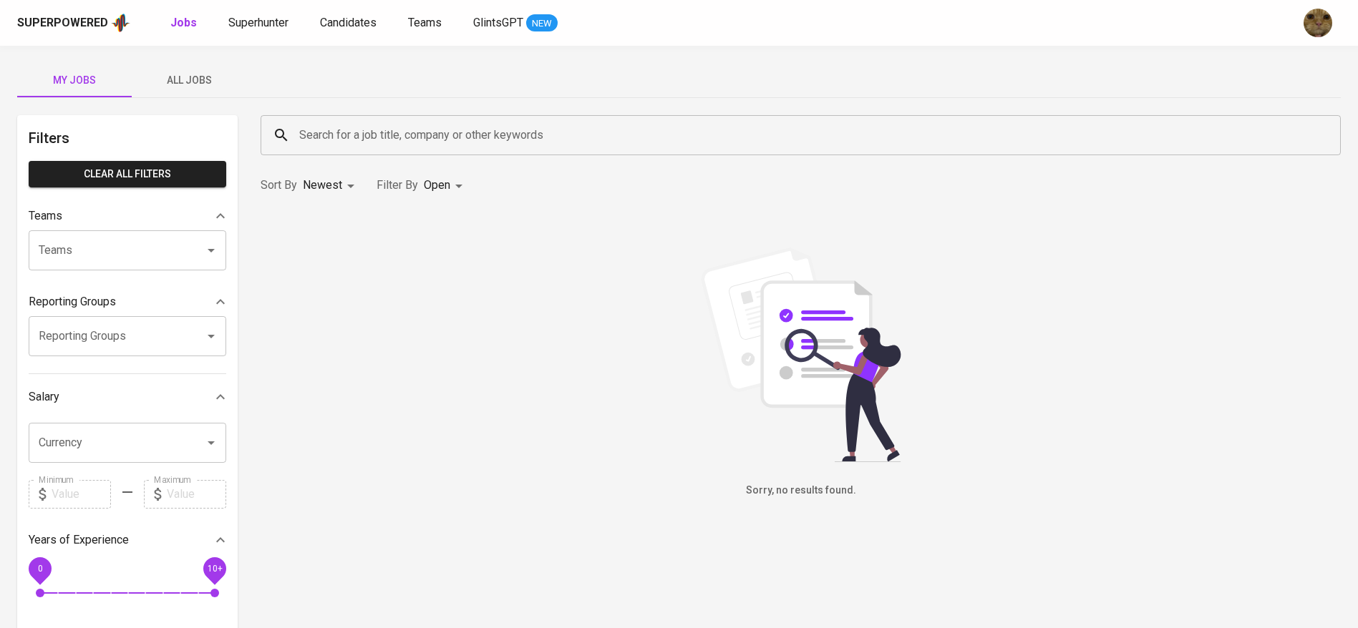
click at [202, 97] on button "All Jobs" at bounding box center [189, 80] width 115 height 34
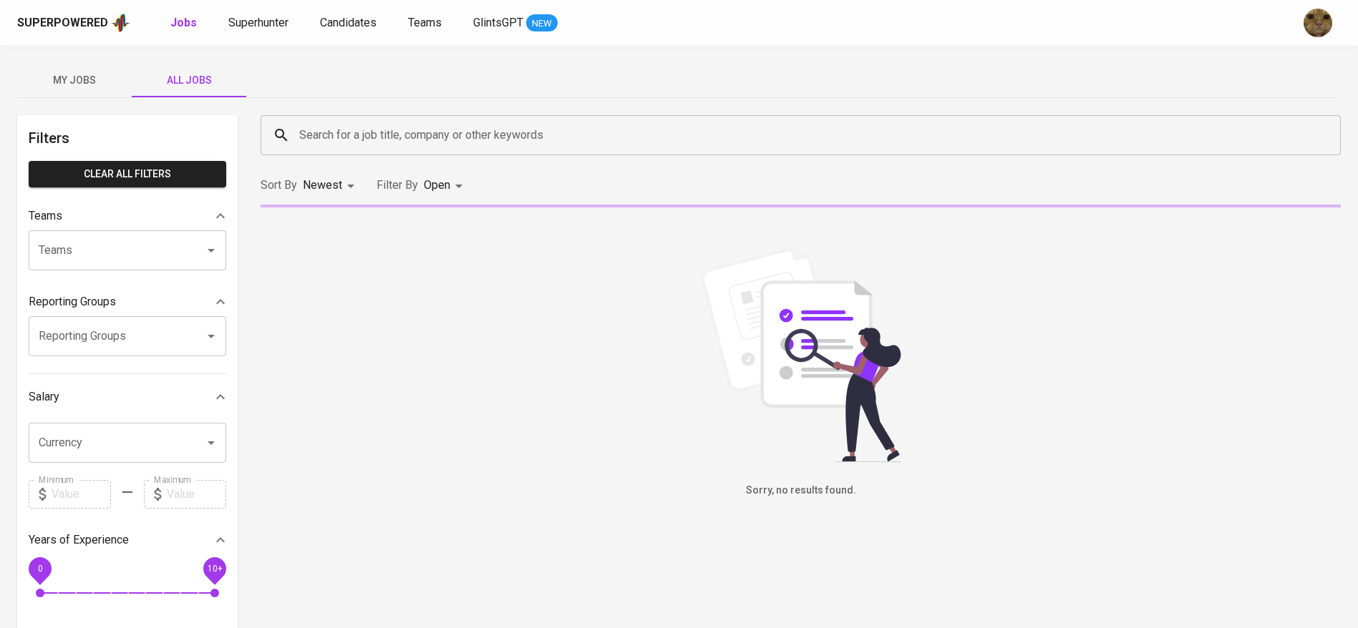
click at [356, 107] on div "Search for a job title, company or other keywords Search for a job title, compa…" at bounding box center [800, 135] width 1097 height 57
click at [317, 138] on input "Search for a job title, company or other keywords" at bounding box center [804, 135] width 1017 height 27
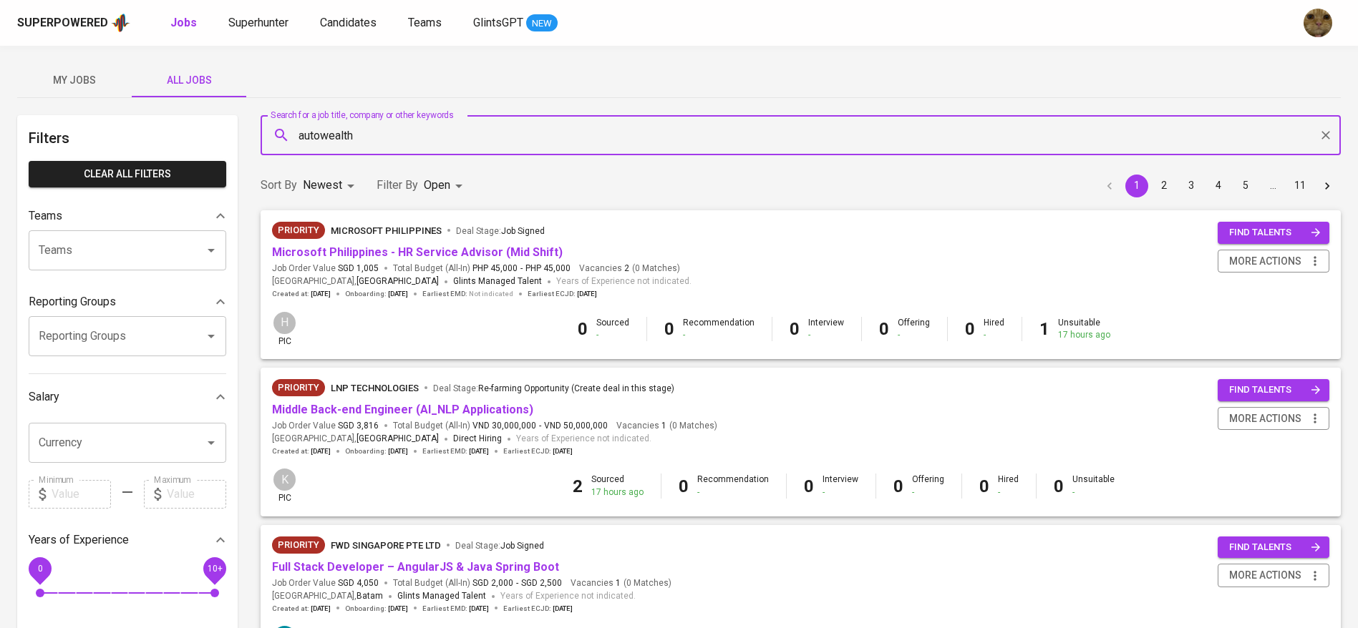
type input "autowealth"
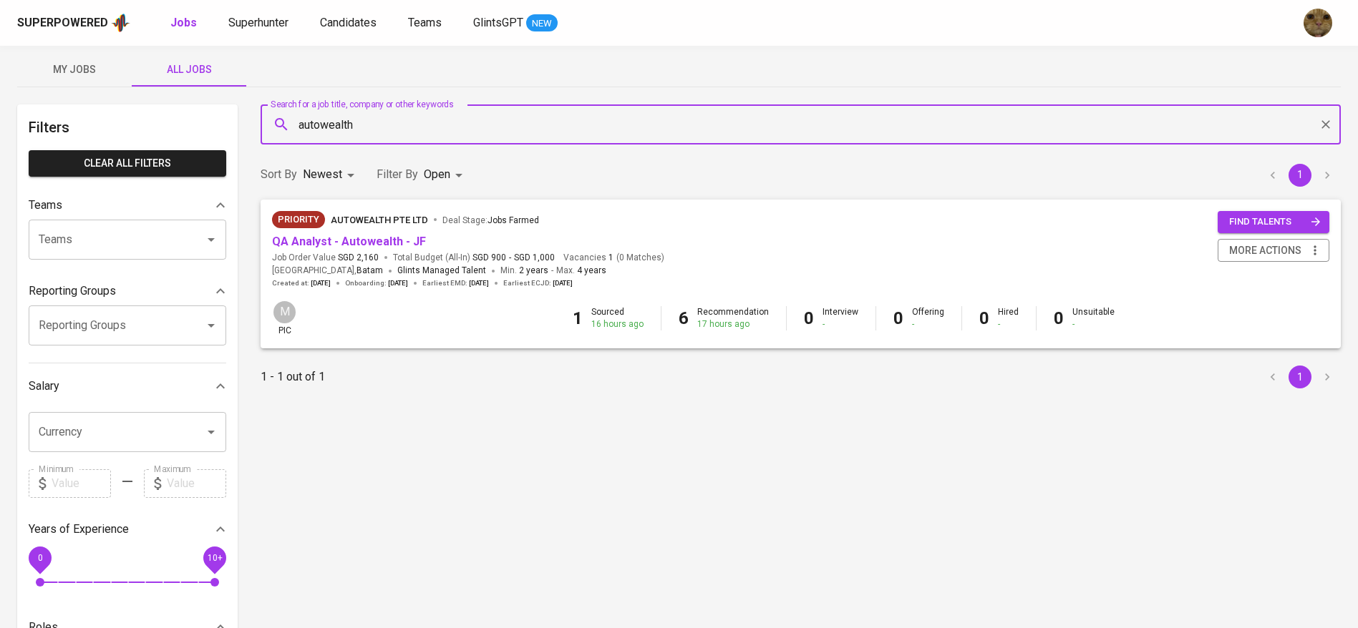
scroll to position [12, 0]
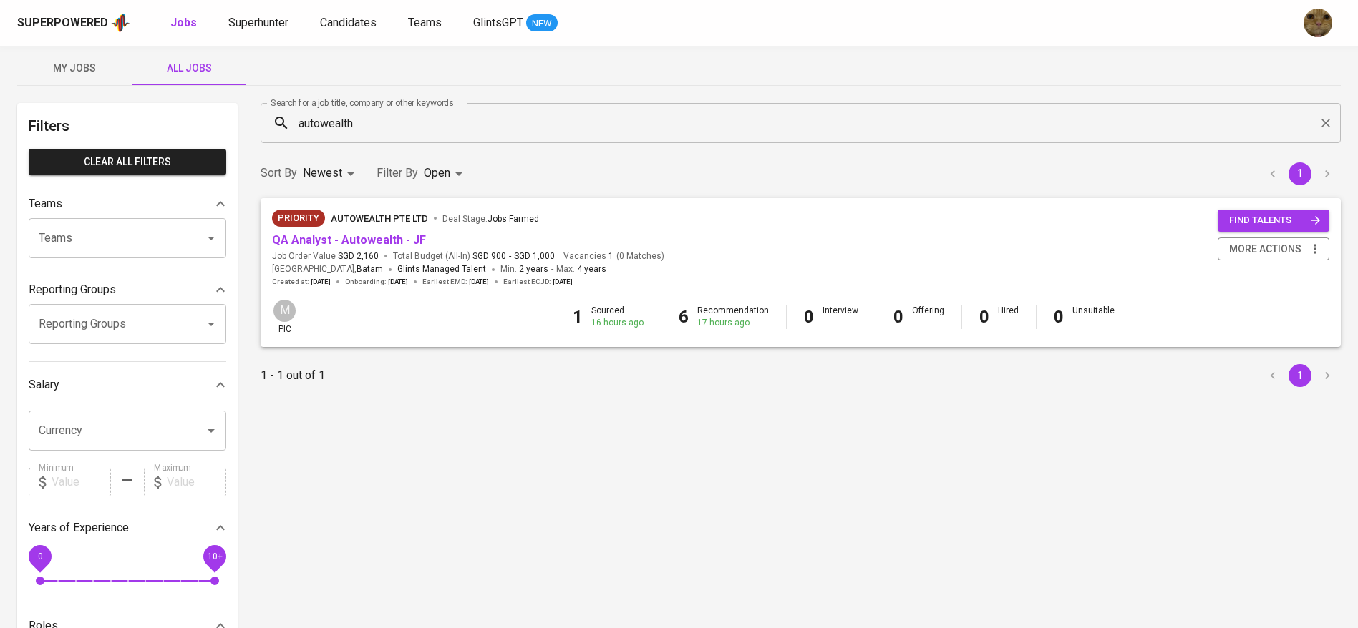
click at [320, 245] on link "QA Analyst - Autowealth - JF" at bounding box center [349, 240] width 154 height 14
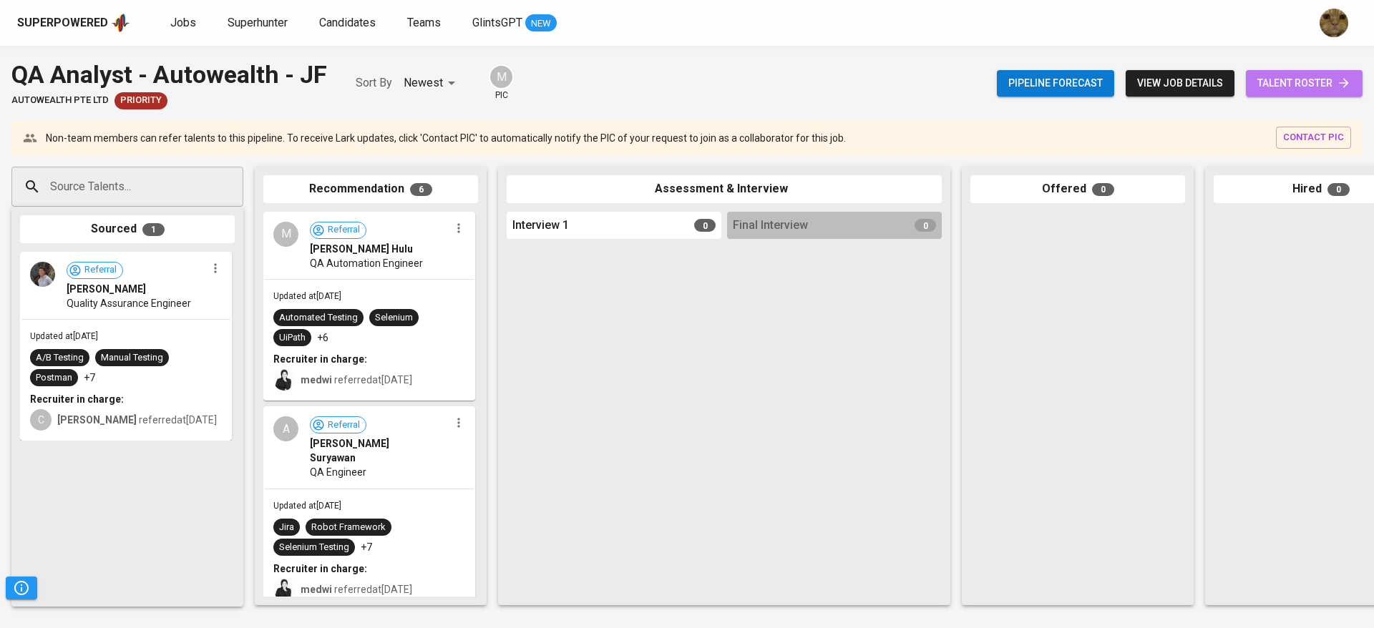
click at [1343, 76] on icon at bounding box center [1344, 83] width 14 height 14
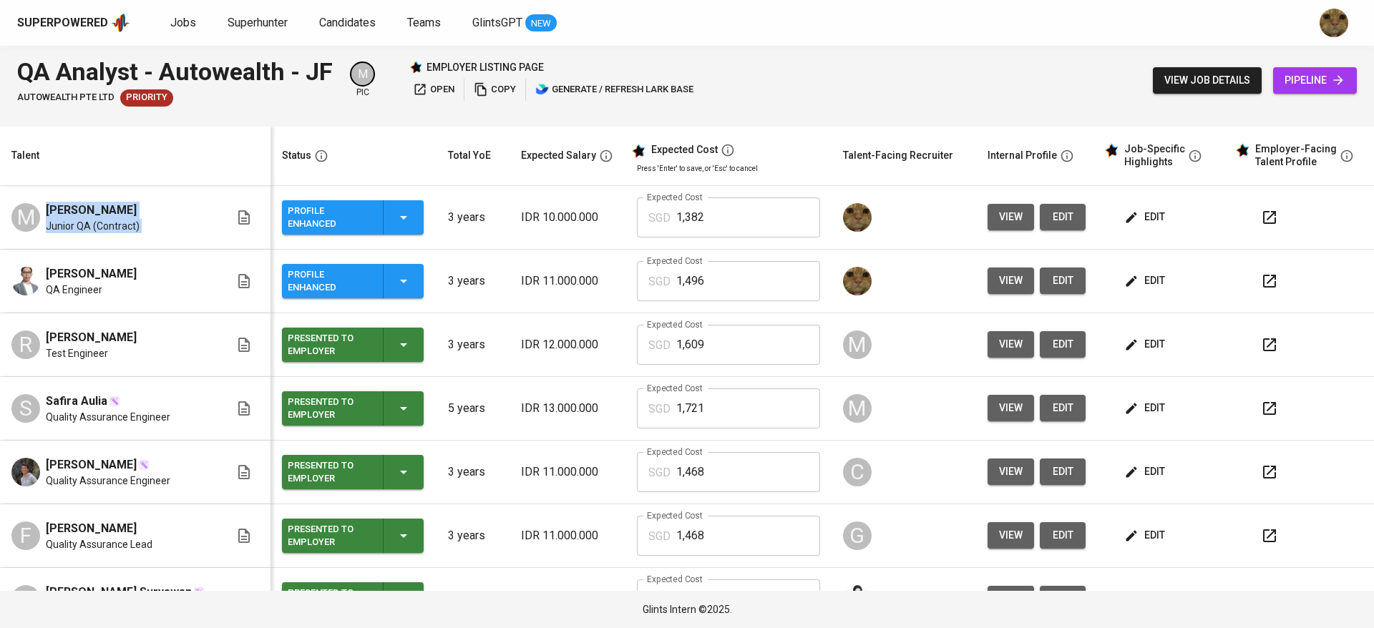
drag, startPoint x: 44, startPoint y: 204, endPoint x: 233, endPoint y: 207, distance: 189.7
click at [233, 207] on div "M Mohammad Dicky Andika Putra Junior QA (Contract)" at bounding box center [134, 217] width 247 height 31
click at [215, 221] on div "M Mohammad Dicky Andika Putra Junior QA (Contract)" at bounding box center [120, 217] width 218 height 31
drag, startPoint x: 210, startPoint y: 208, endPoint x: 44, endPoint y: 205, distance: 166.8
click at [44, 205] on div "M Mohammad Dicky Andika Putra Junior QA (Contract)" at bounding box center [120, 217] width 218 height 31
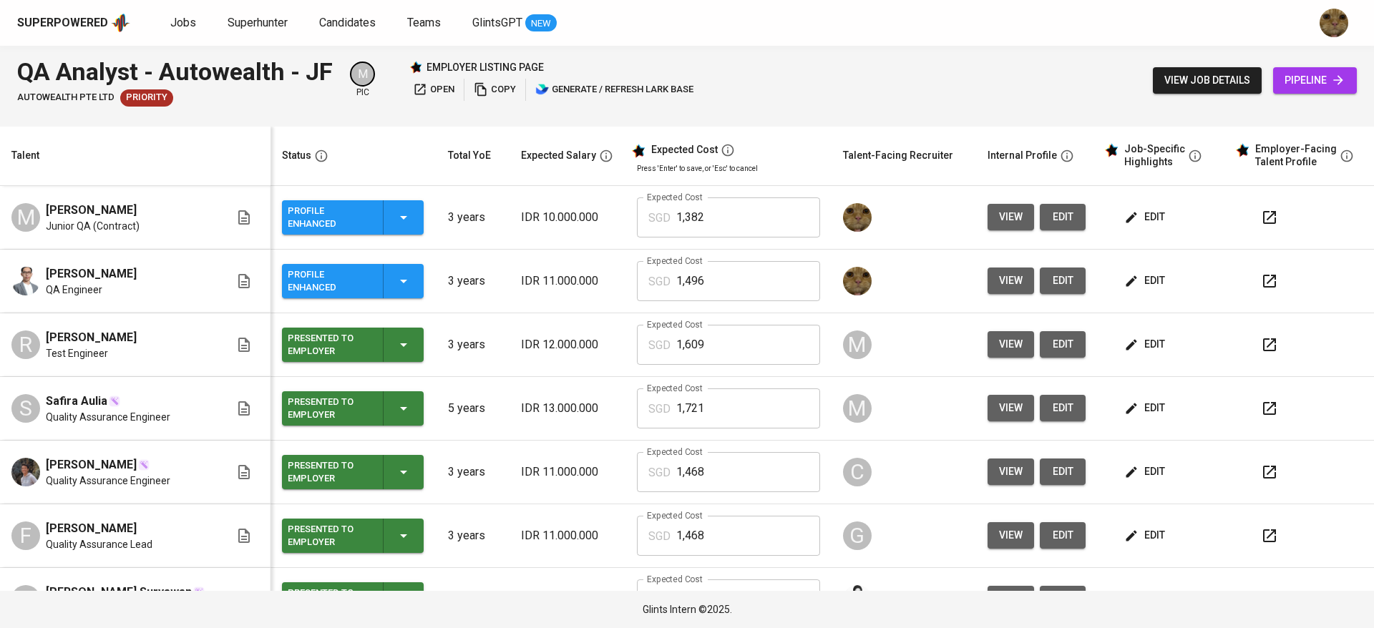
copy span "Mohammad Dicky Andika Putra"
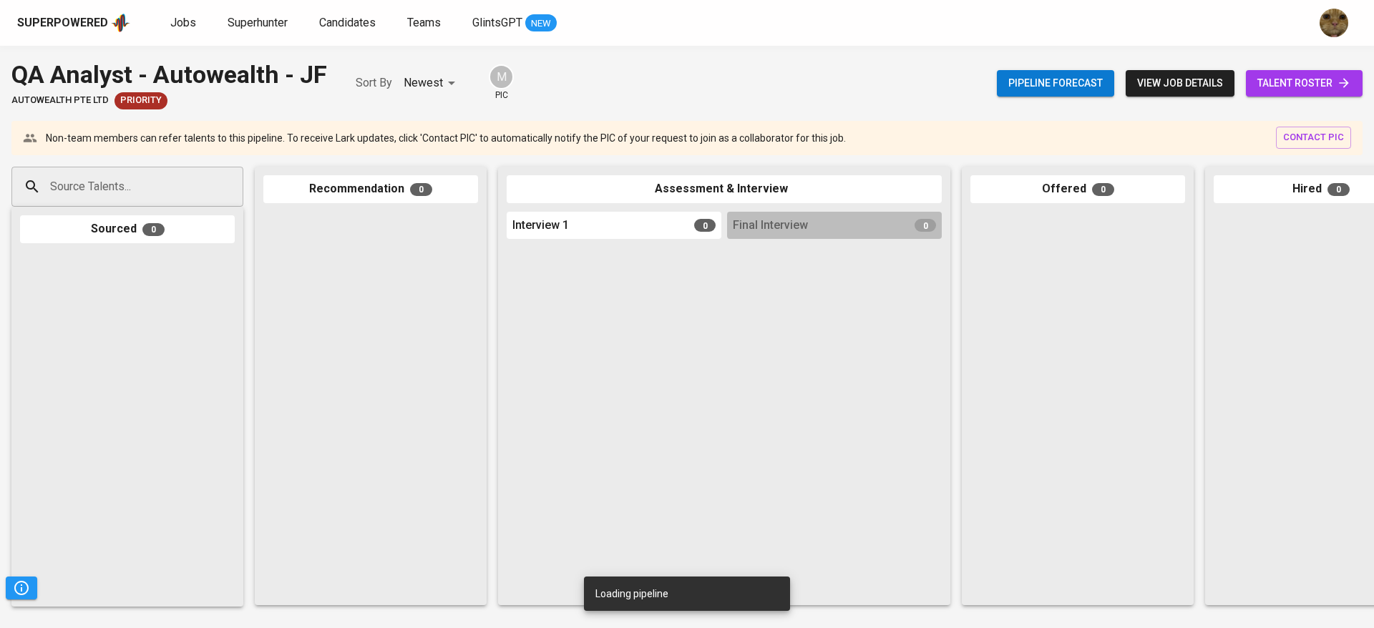
click at [109, 203] on div "Source Talents..." at bounding box center [127, 187] width 232 height 40
